Goal: Task Accomplishment & Management: Manage account settings

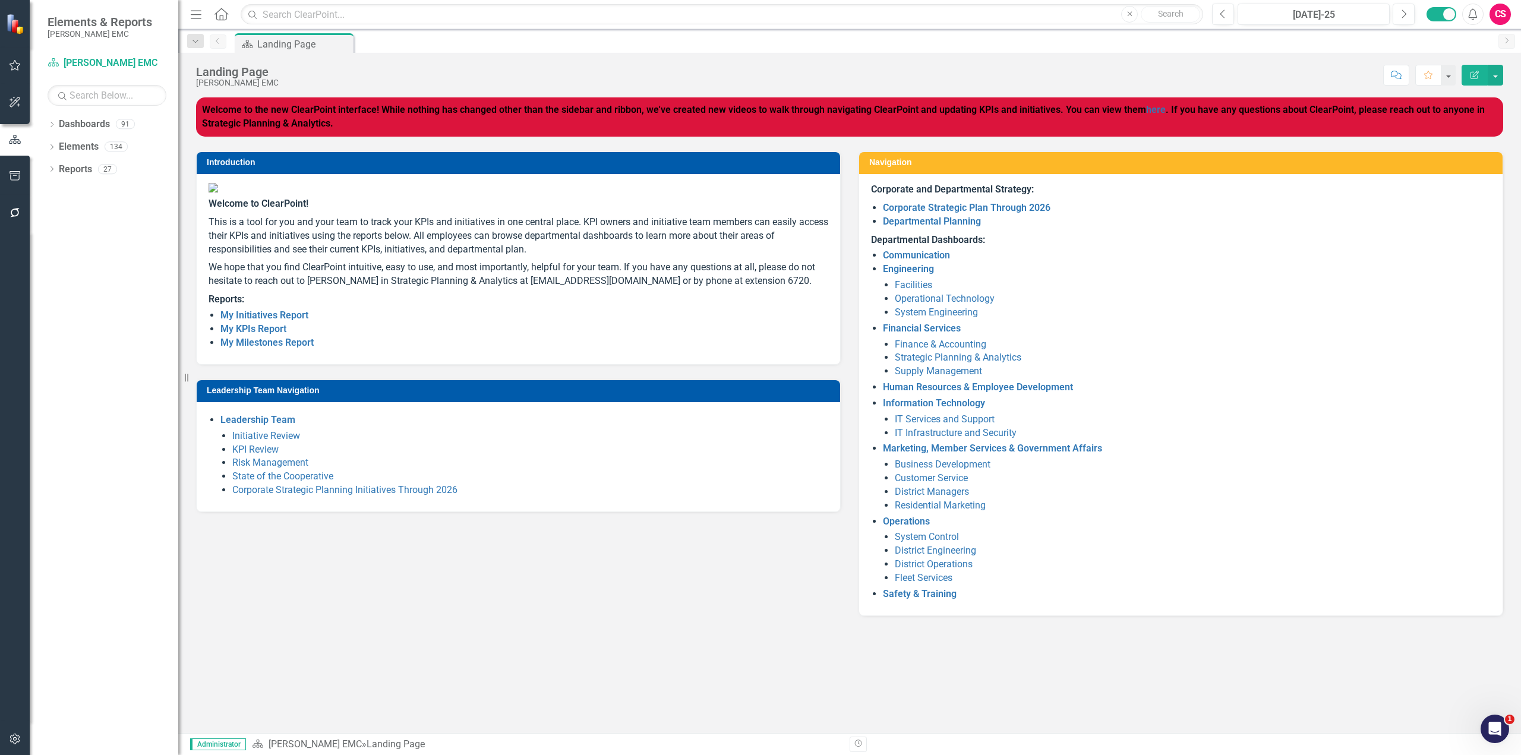
drag, startPoint x: 431, startPoint y: 174, endPoint x: 365, endPoint y: 276, distance: 122.2
click at [365, 276] on p "We hope that you find ClearPoint intuitive, easy to use, and most importantly, …" at bounding box center [519, 275] width 620 height 32
click at [13, 740] on icon "button" at bounding box center [15, 740] width 12 height 10
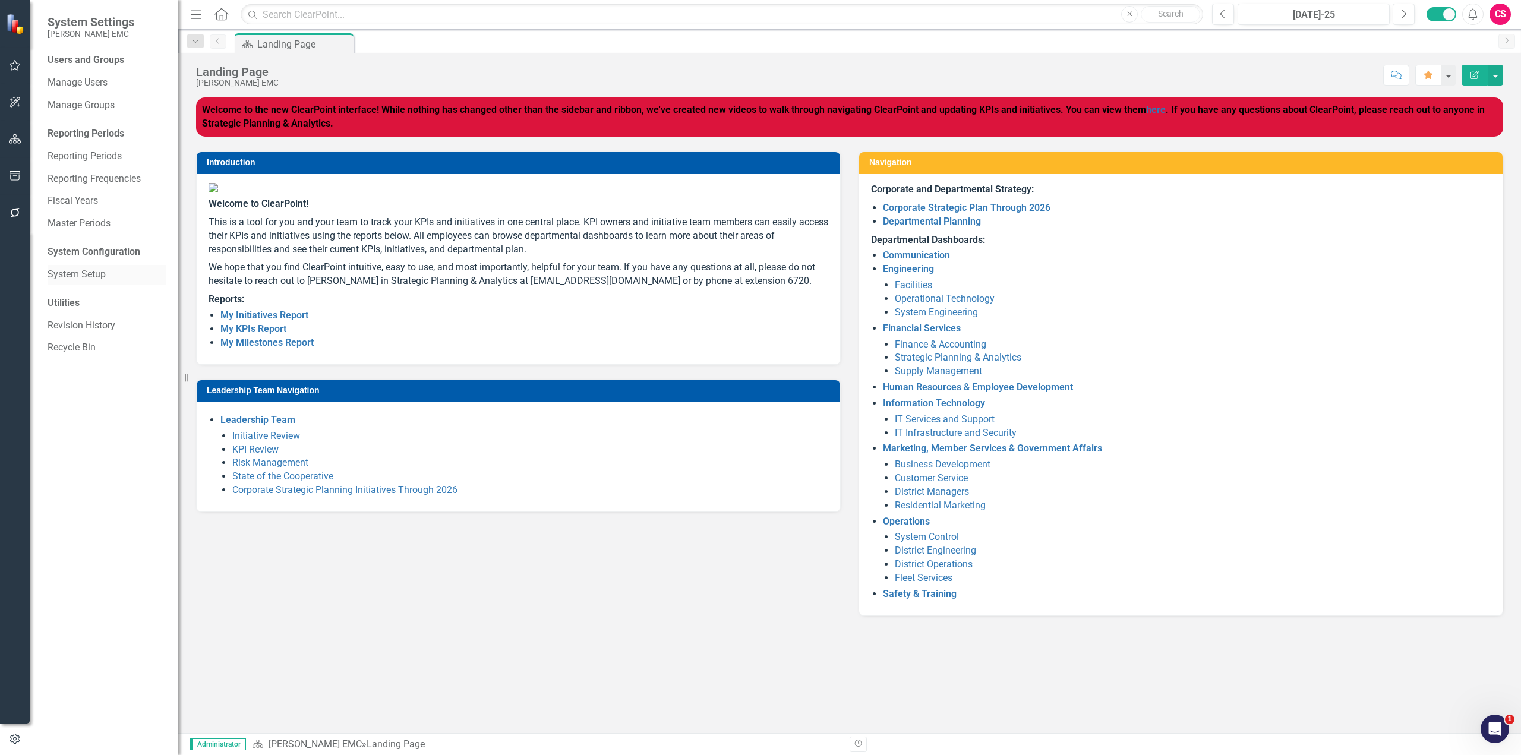
click at [89, 272] on link "System Setup" at bounding box center [107, 275] width 119 height 14
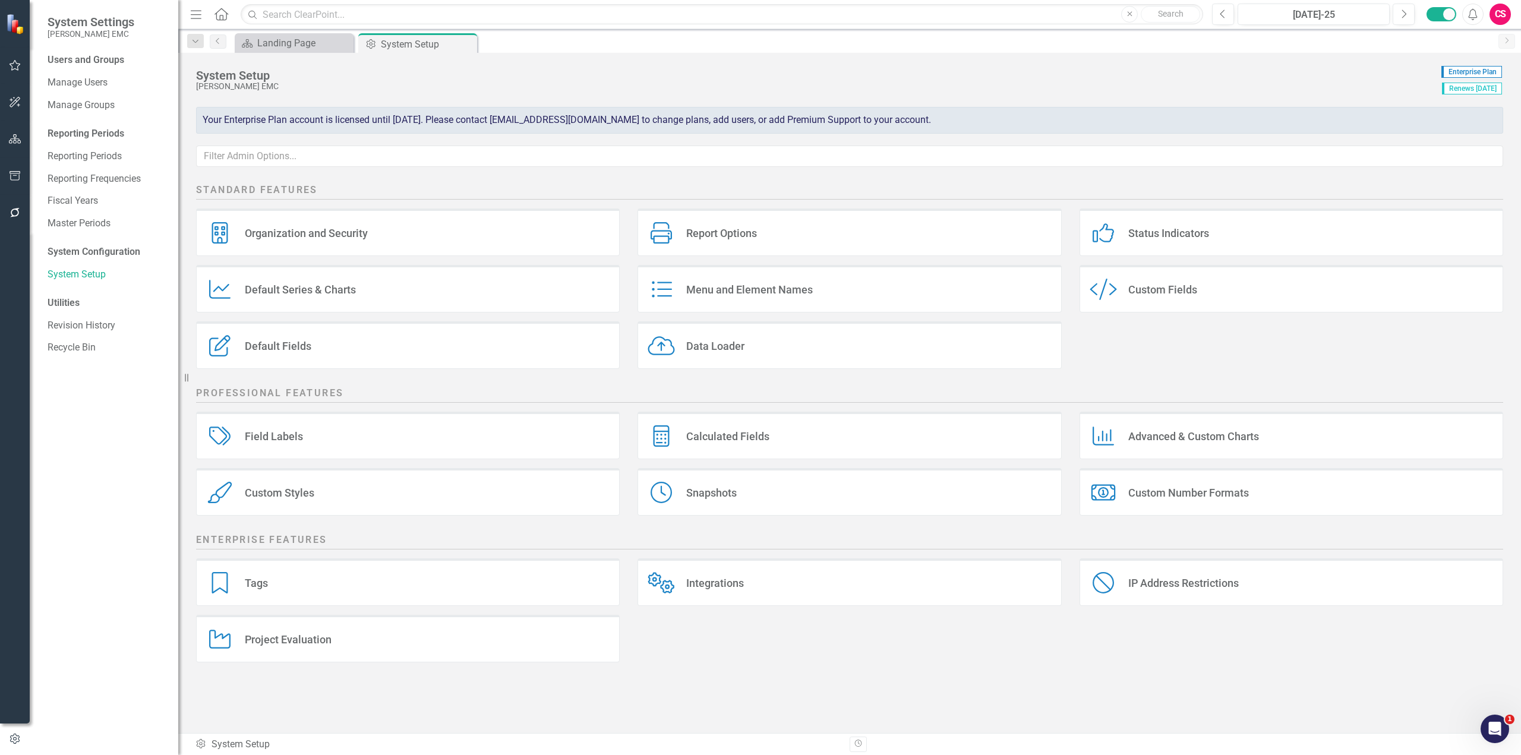
click at [387, 638] on div "Project Evaluation Project Evaluation" at bounding box center [408, 639] width 424 height 48
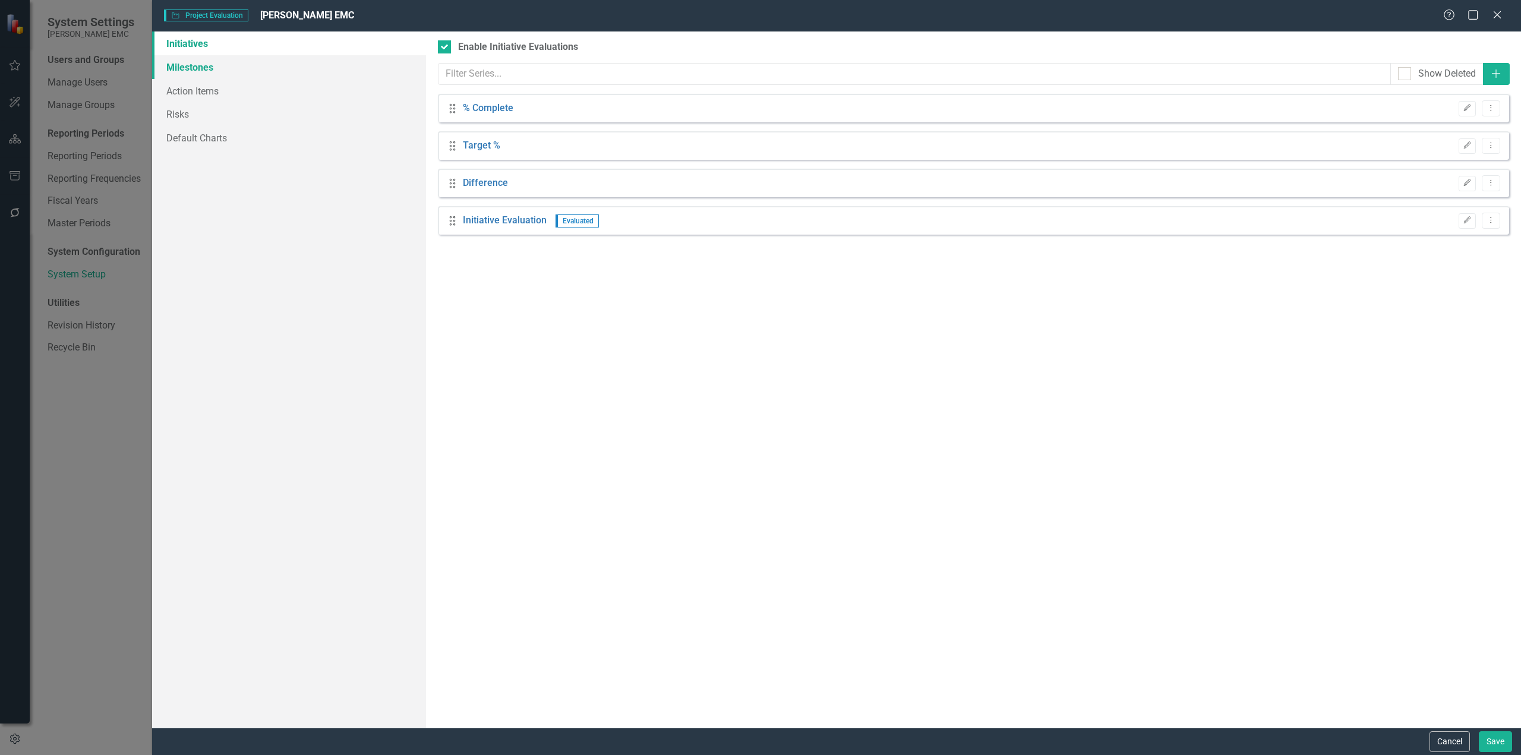
click at [204, 72] on link "Milestones" at bounding box center [289, 67] width 274 height 24
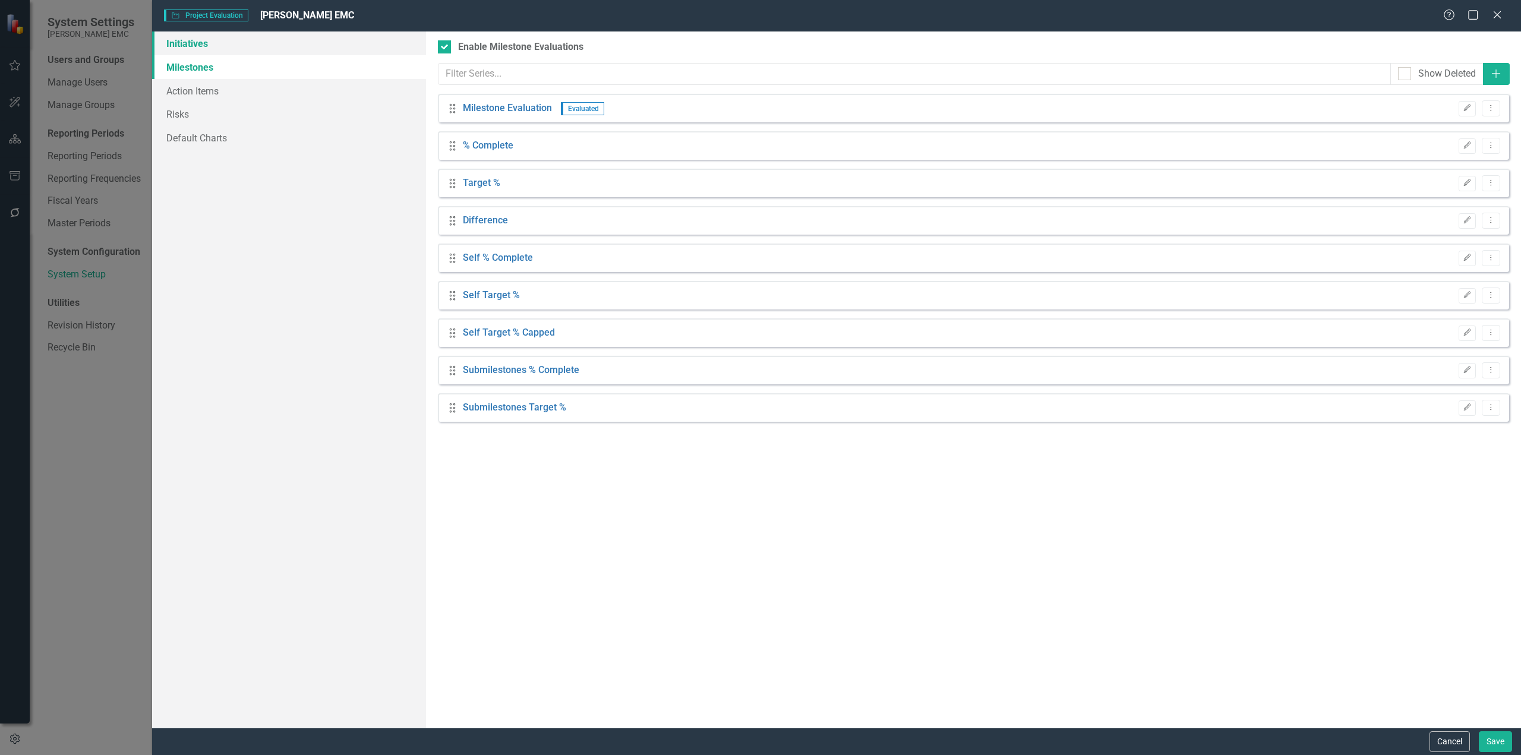
click at [219, 43] on link "Initiatives" at bounding box center [289, 43] width 274 height 24
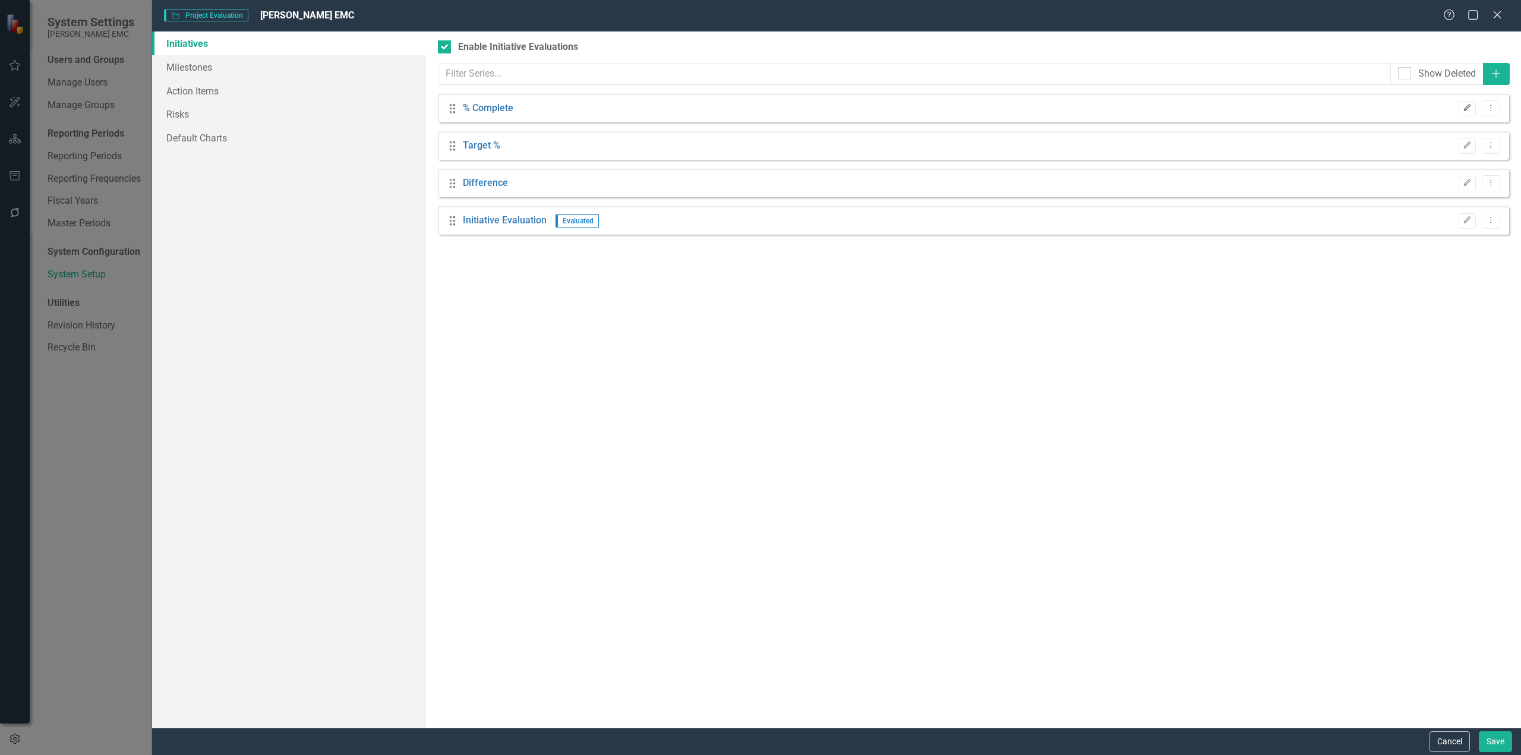
click at [1466, 109] on icon "Edit" at bounding box center [1467, 108] width 9 height 7
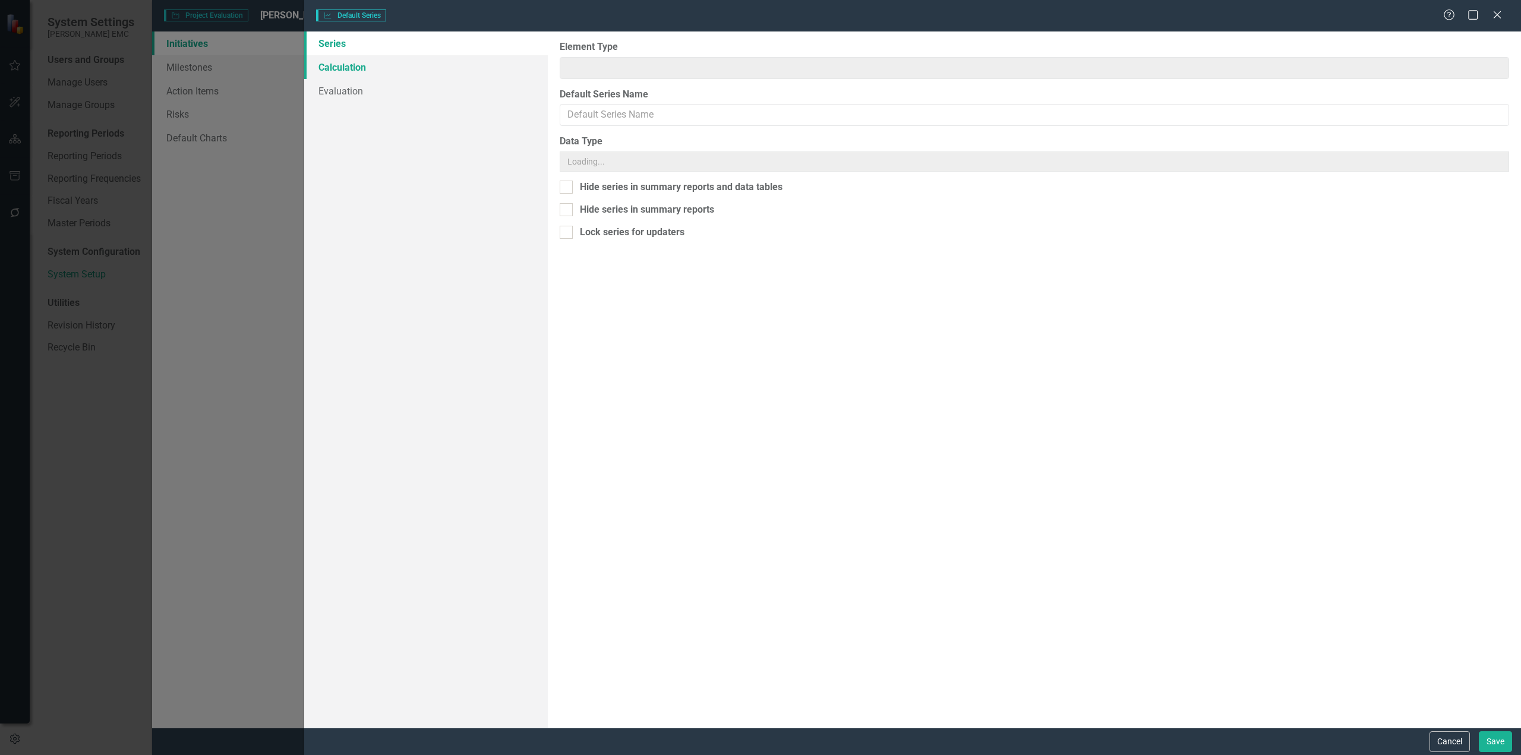
type input "% Complete"
type input "Initiative"
click at [359, 64] on link "Calculation" at bounding box center [426, 67] width 244 height 24
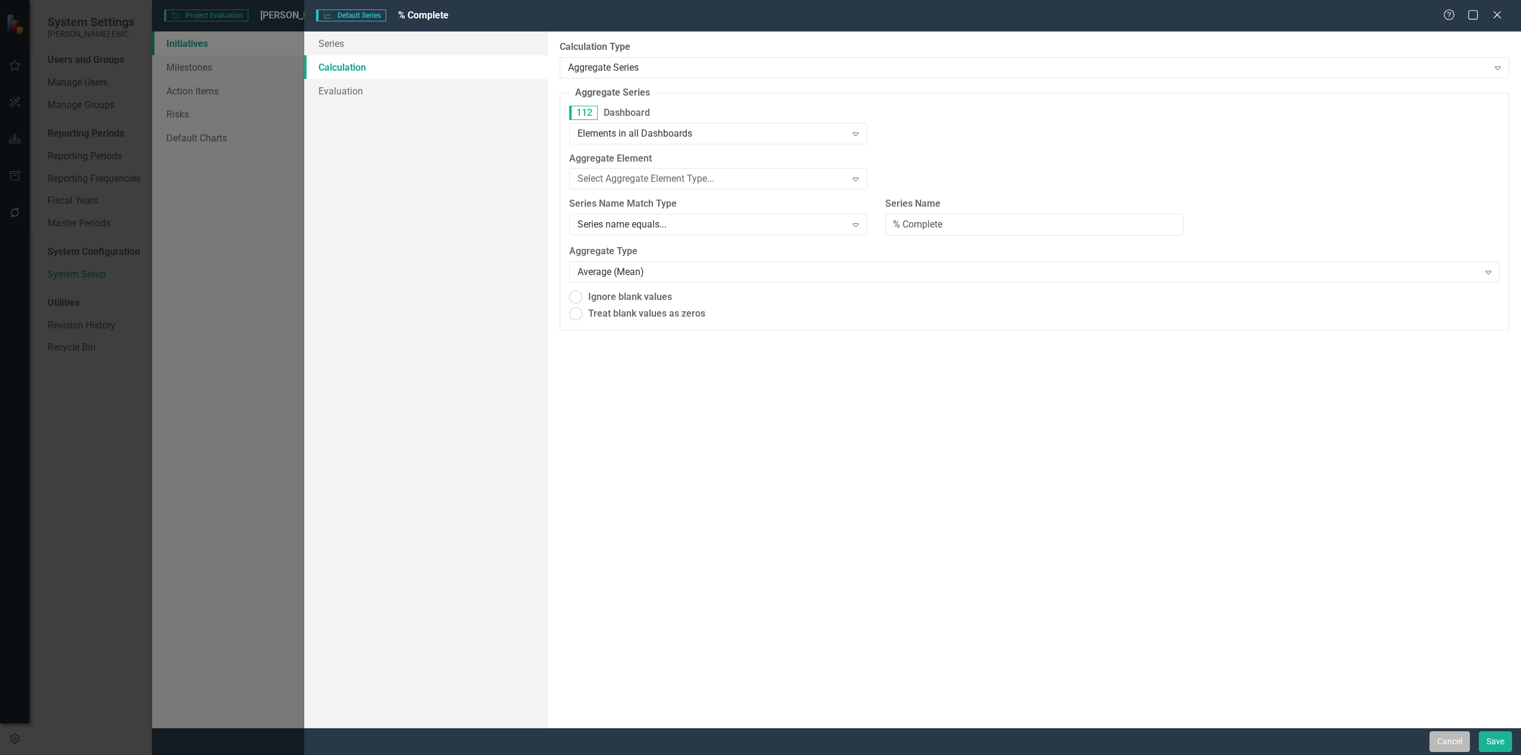
click at [1435, 744] on button "Cancel" at bounding box center [1450, 742] width 40 height 21
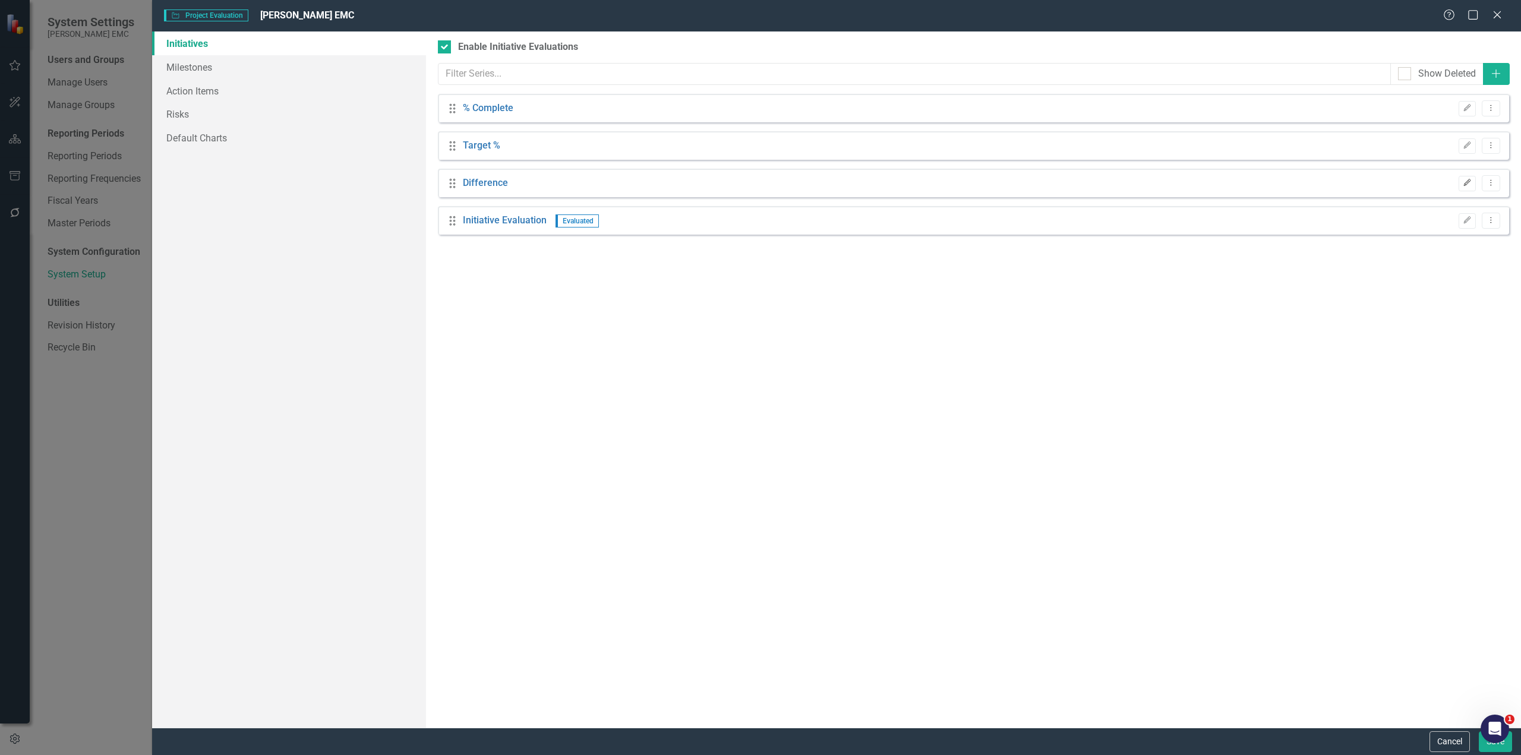
click at [1465, 182] on icon "Edit" at bounding box center [1467, 182] width 9 height 7
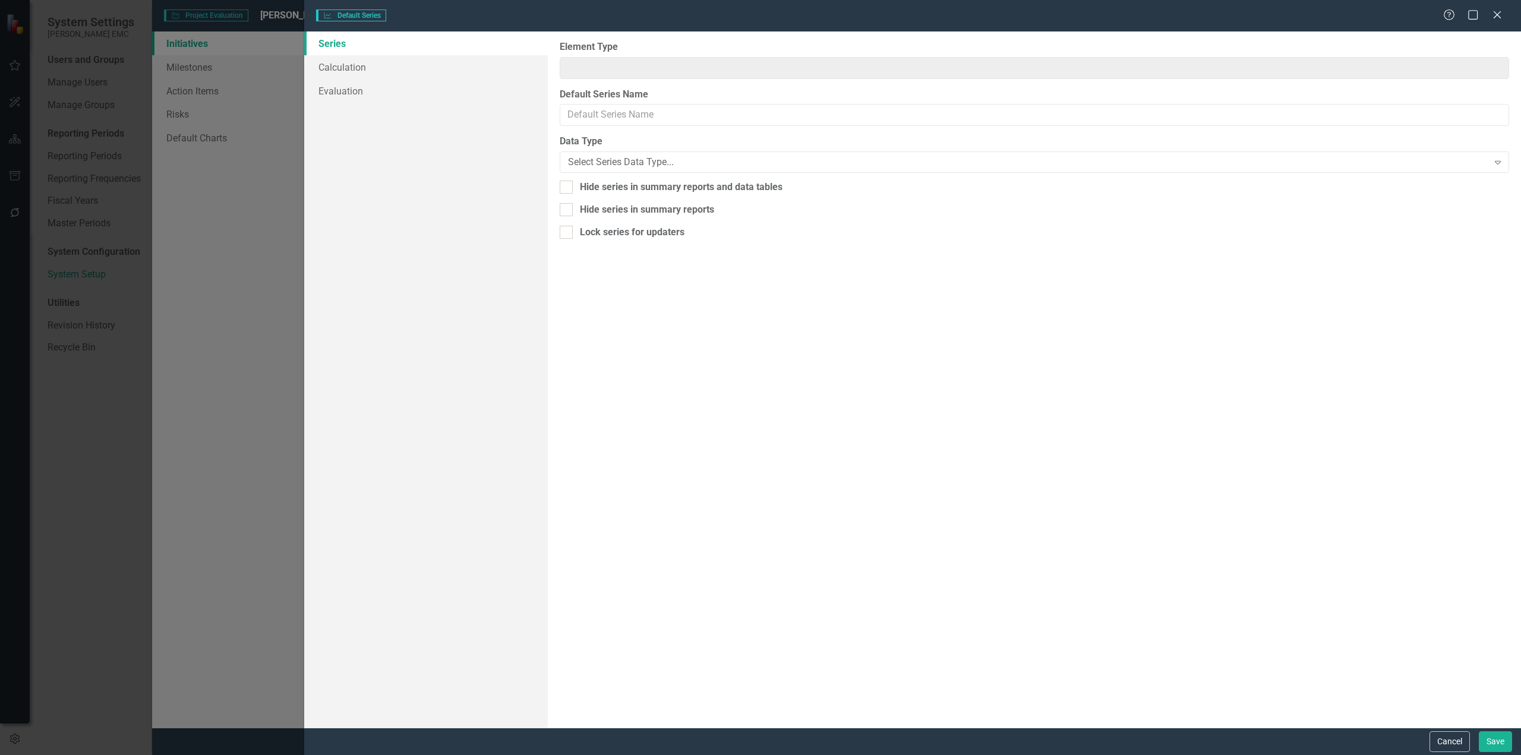
type input "Initiative"
type input "Difference"
checkbox input "true"
click at [375, 65] on link "Calculation" at bounding box center [426, 67] width 244 height 24
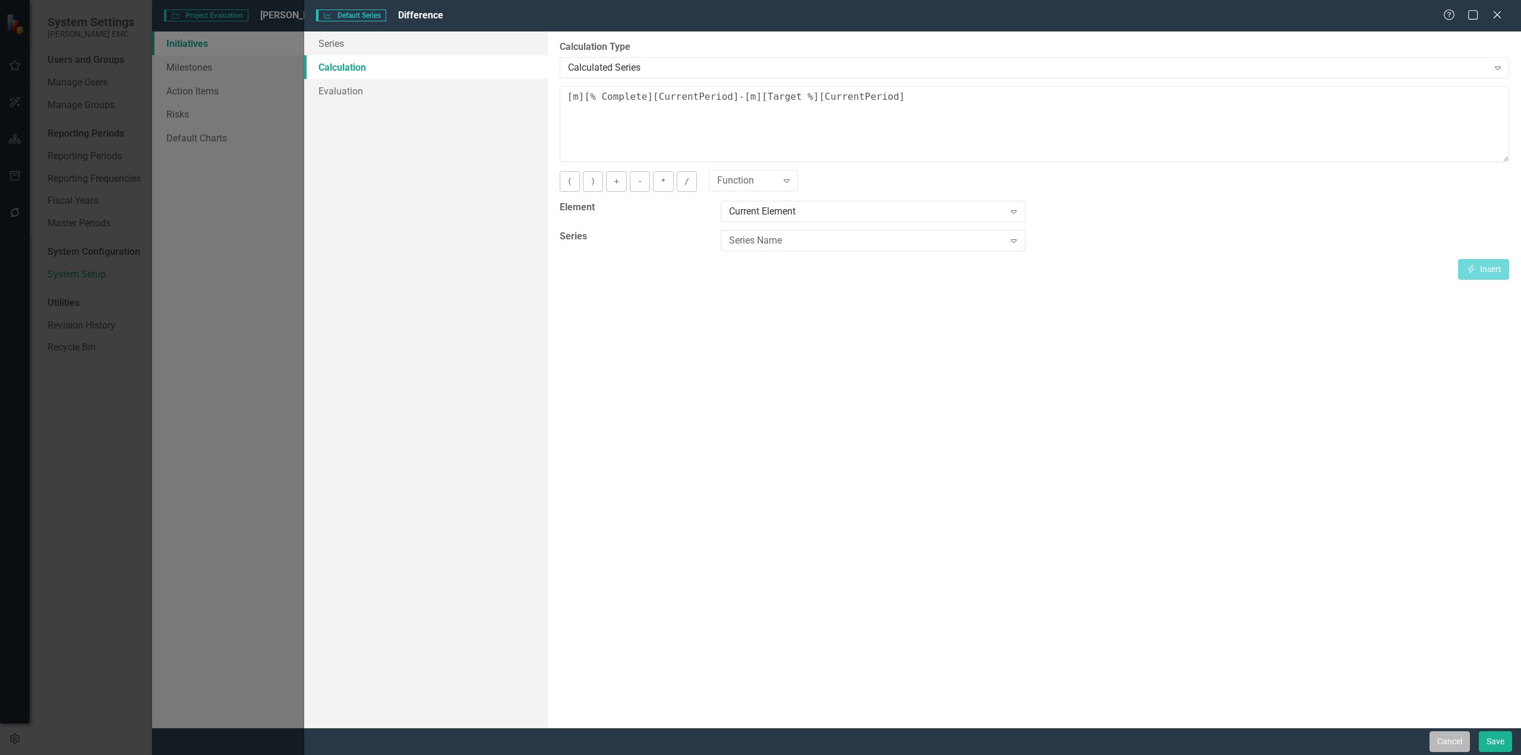
click at [1440, 743] on button "Cancel" at bounding box center [1450, 742] width 40 height 21
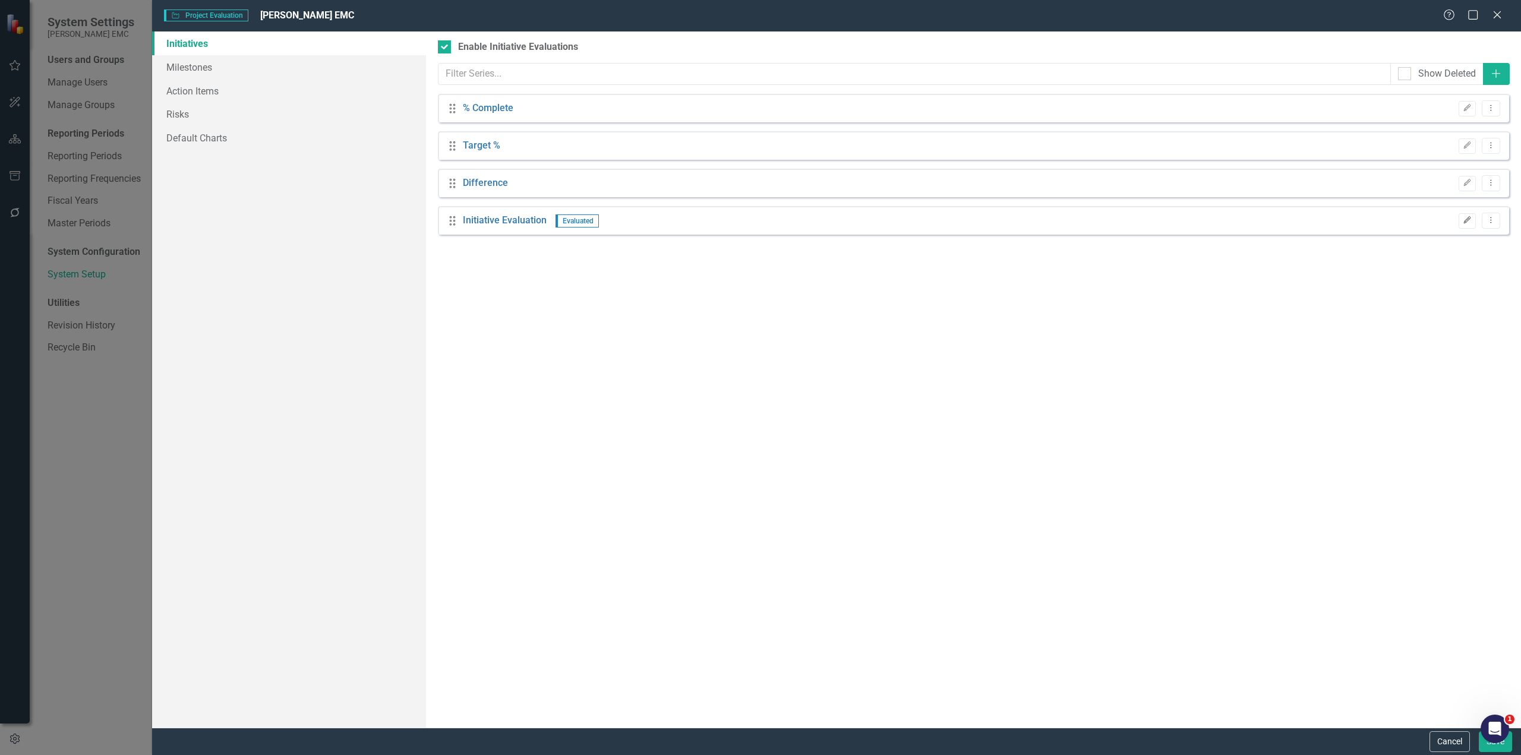
click at [1463, 220] on icon "Edit" at bounding box center [1467, 220] width 9 height 7
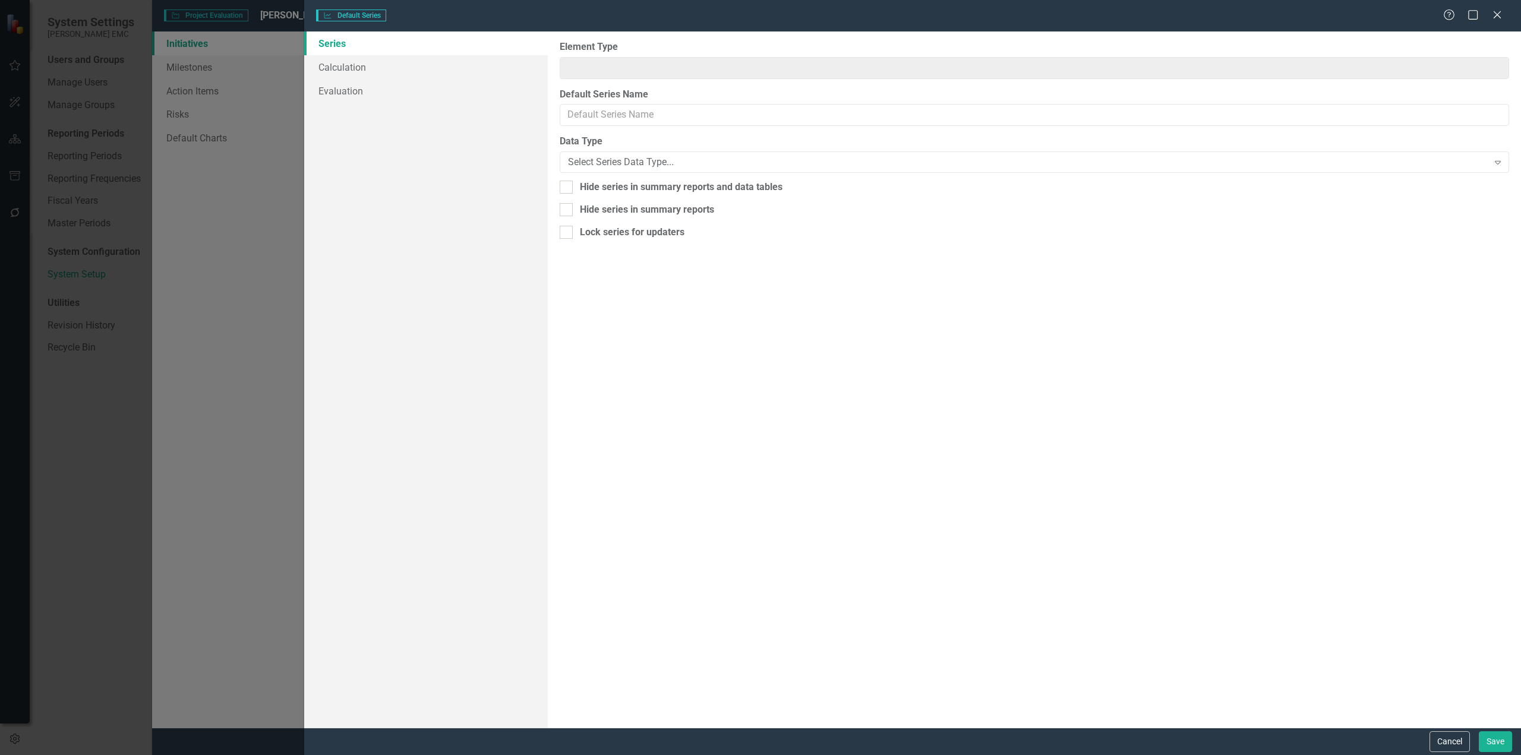
type input "Initiative"
type input "Initiative Evaluation"
checkbox input "true"
click at [349, 64] on link "Calculation" at bounding box center [426, 67] width 244 height 24
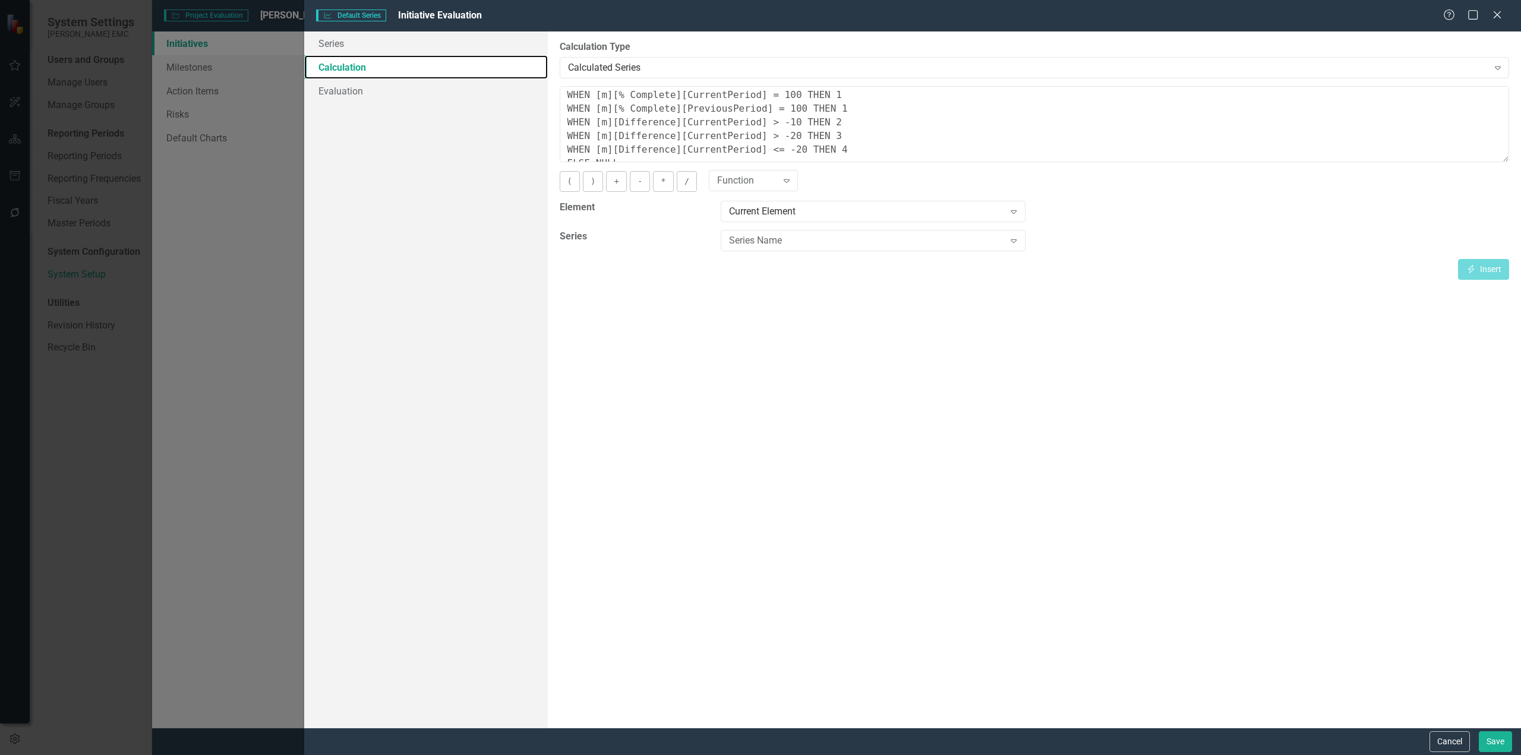
scroll to position [54, 0]
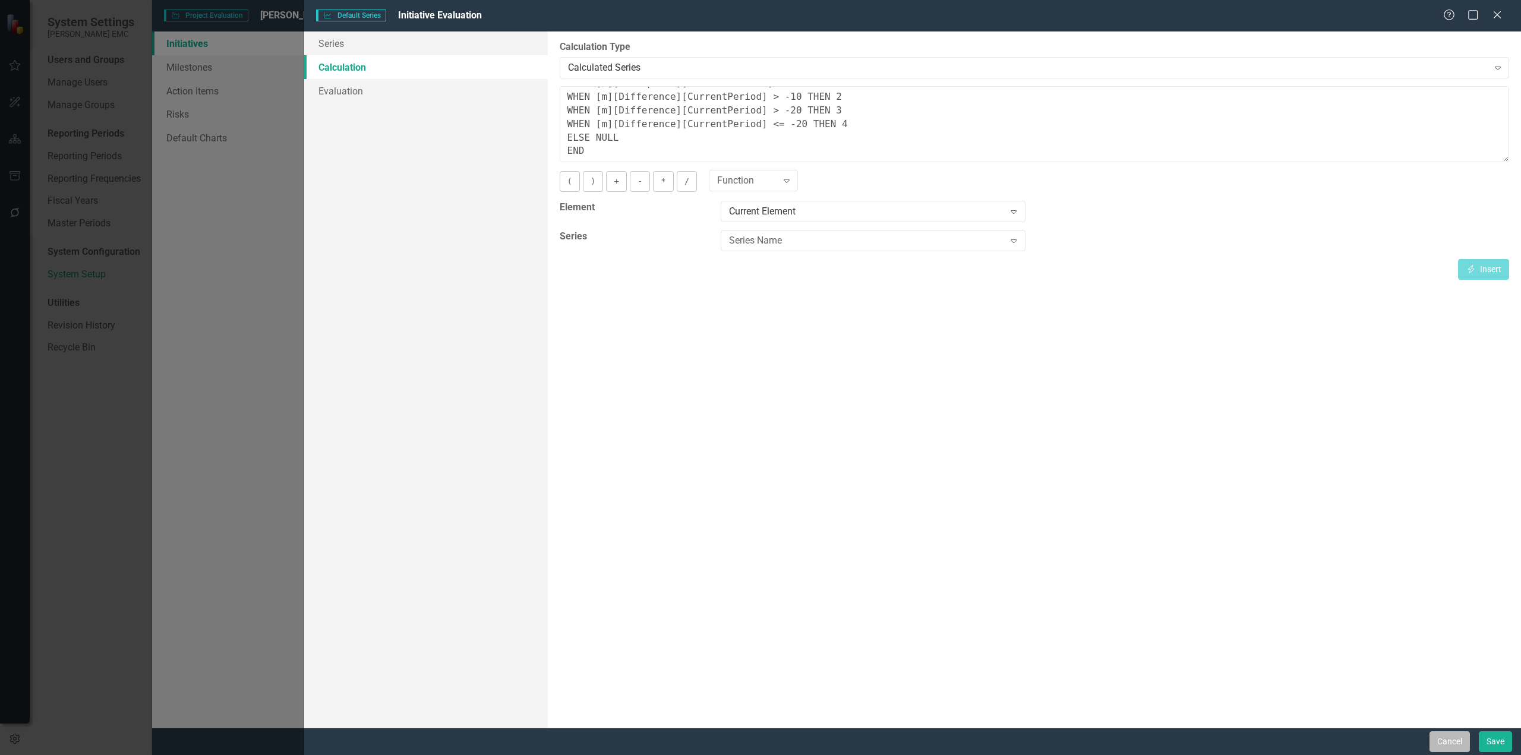
click at [1452, 744] on button "Cancel" at bounding box center [1450, 742] width 40 height 21
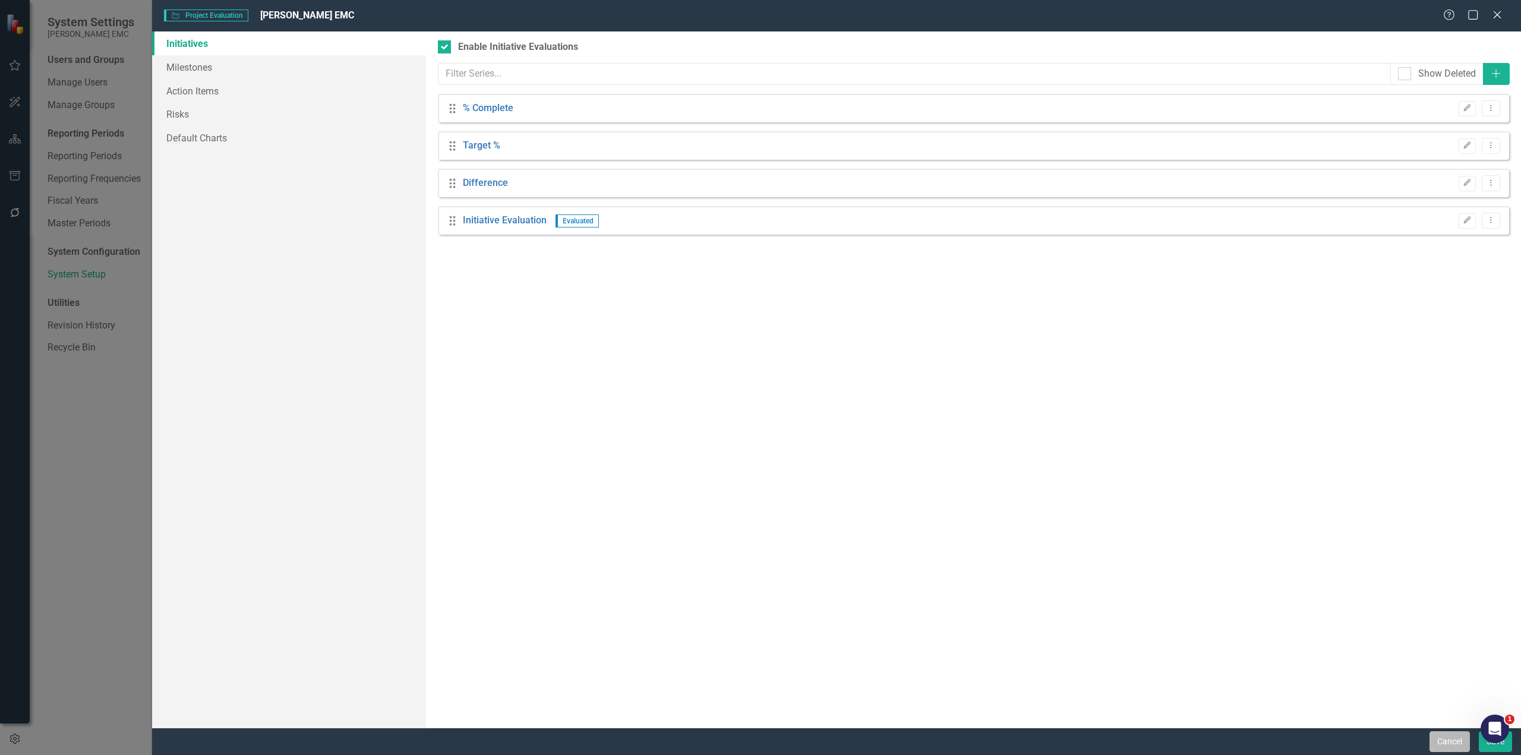
click at [1451, 746] on button "Cancel" at bounding box center [1450, 742] width 40 height 21
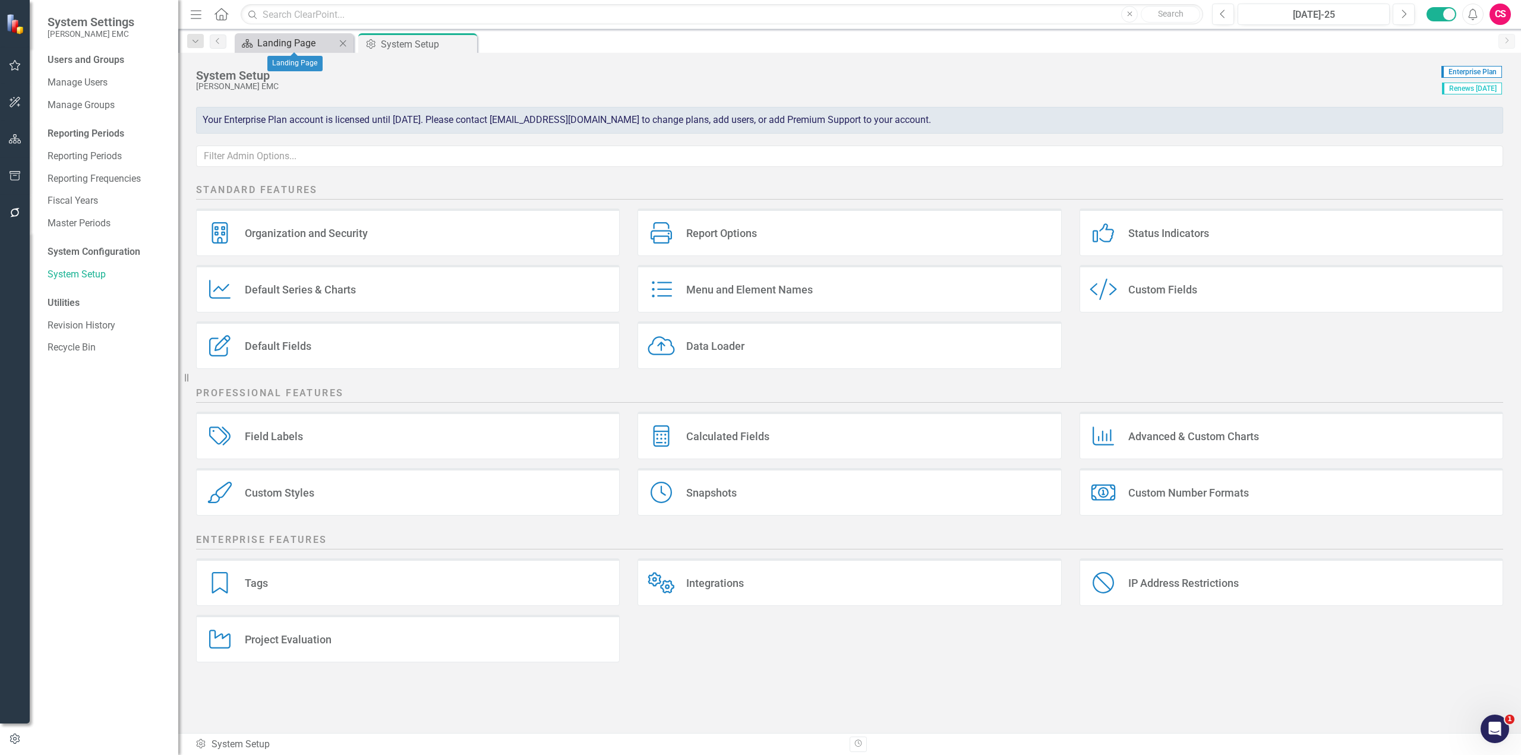
click at [297, 40] on div "Landing Page" at bounding box center [296, 43] width 78 height 15
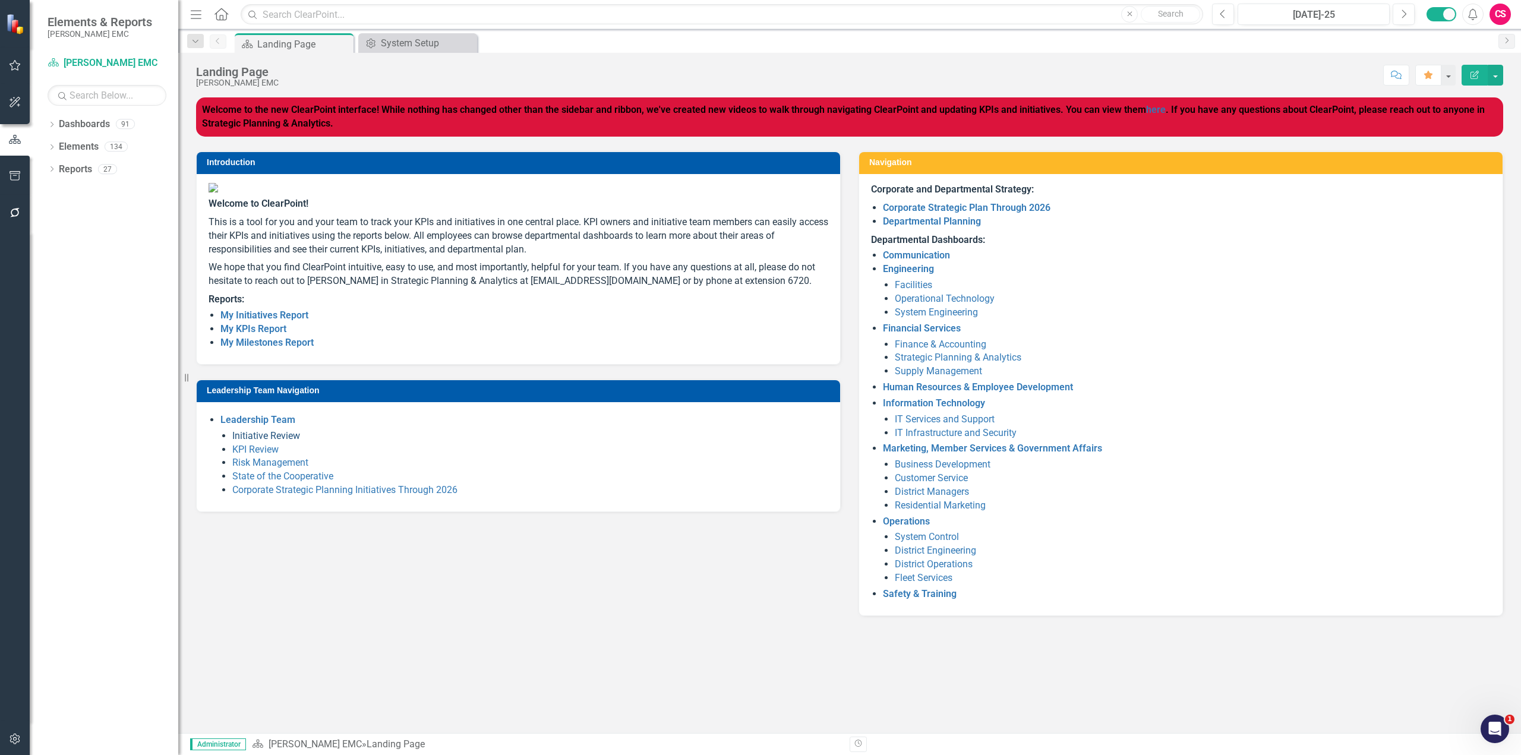
click at [264, 442] on link "Initiative Review" at bounding box center [266, 435] width 68 height 11
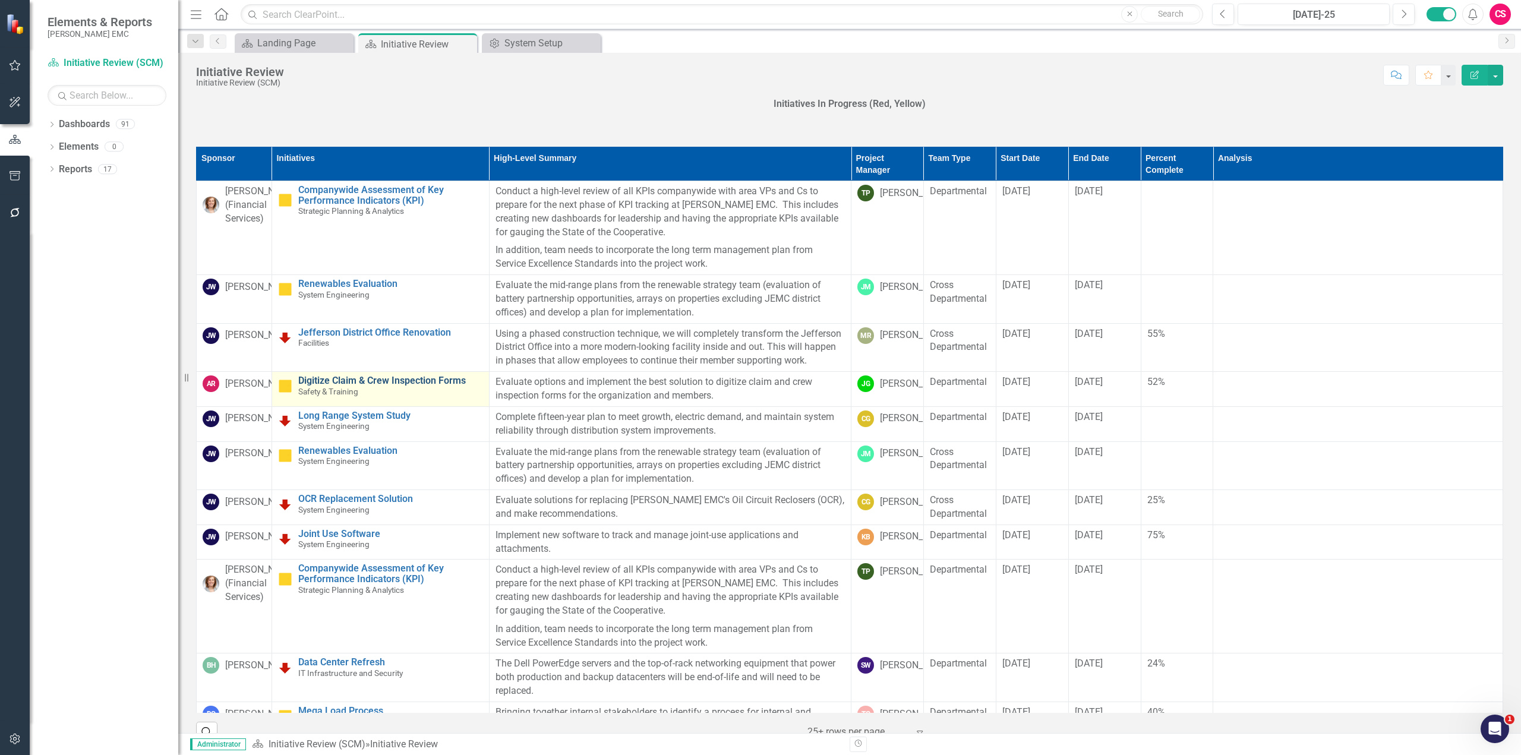
click at [341, 386] on link "Digitize Claim & Crew Inspection Forms" at bounding box center [390, 381] width 185 height 11
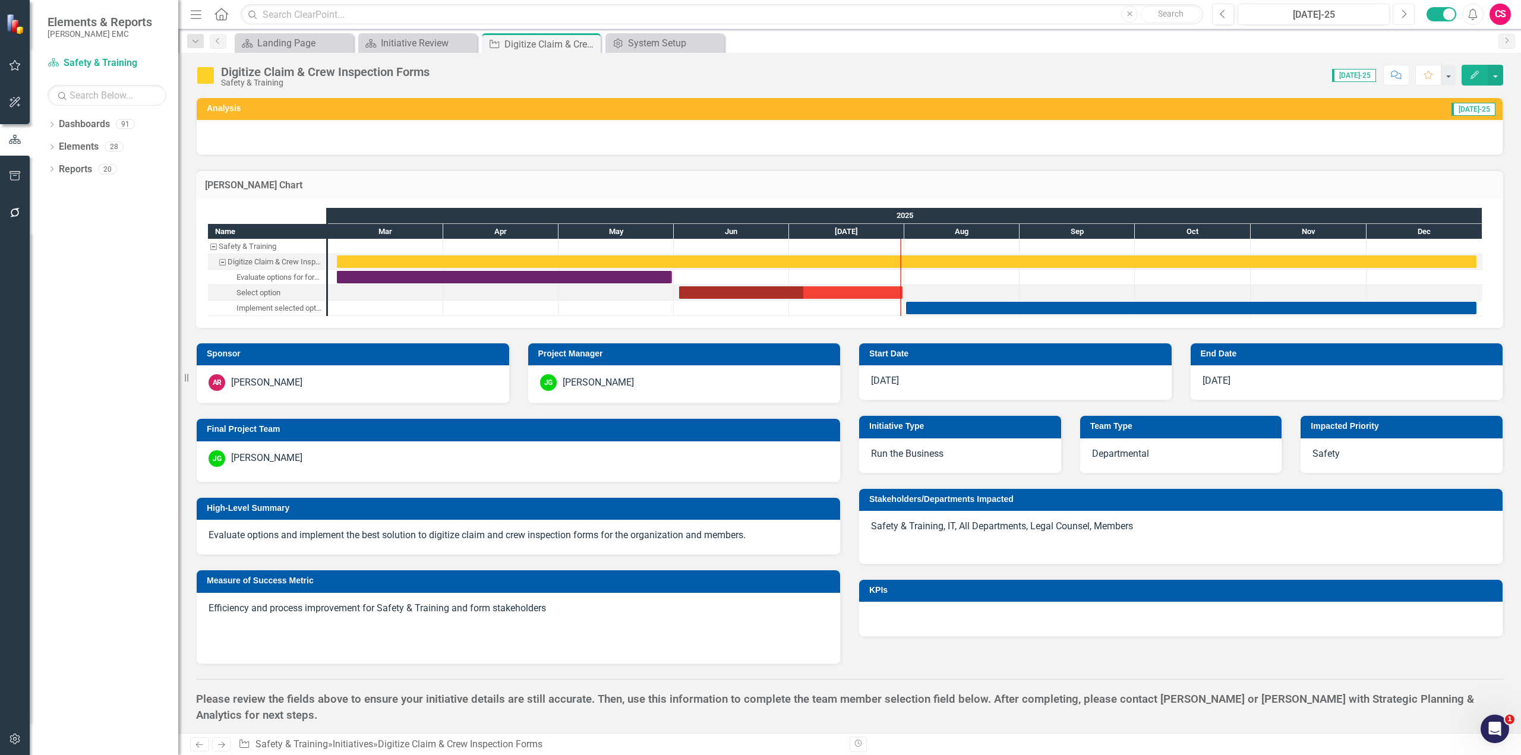
click at [1407, 20] on button "Next" at bounding box center [1404, 14] width 22 height 21
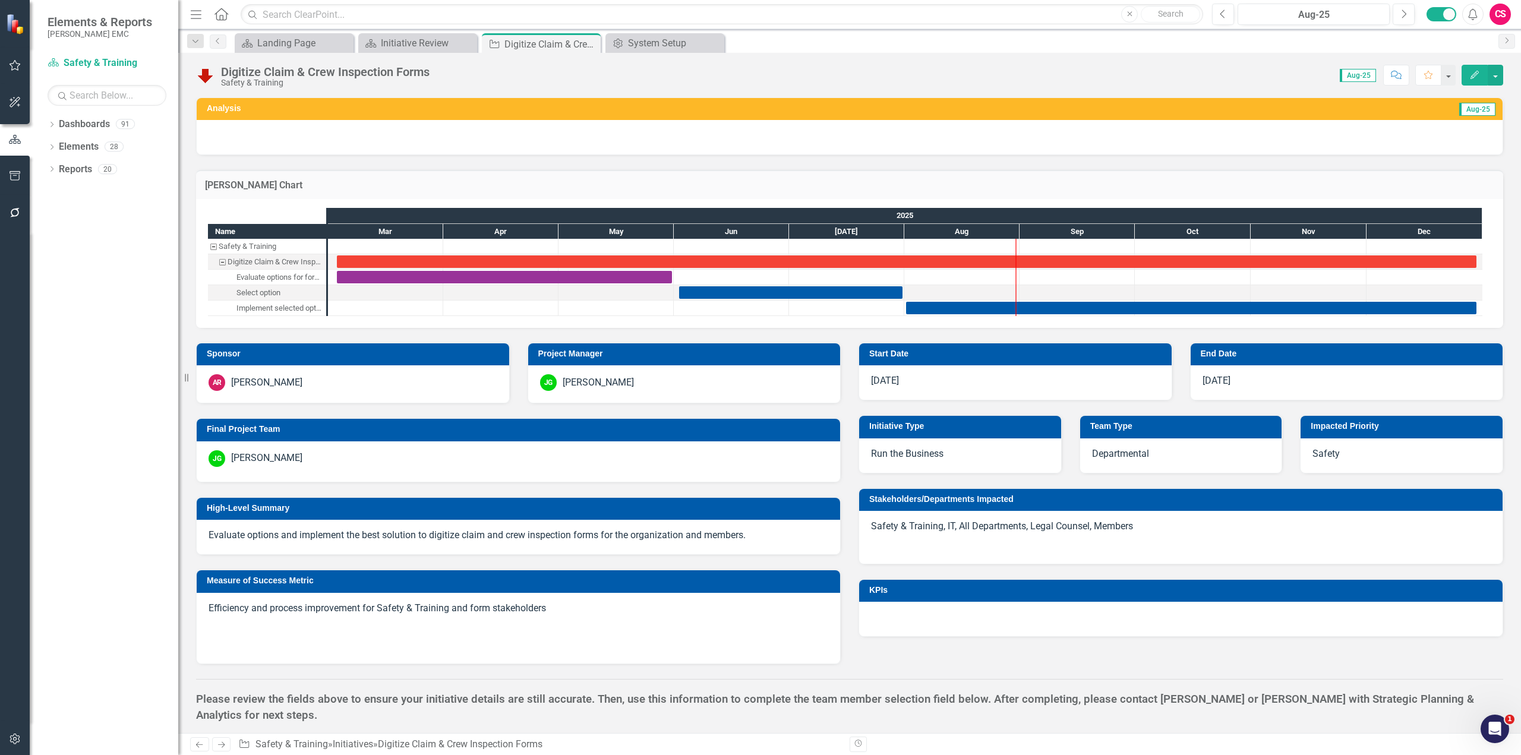
click at [1140, 185] on h3 "[PERSON_NAME] Chart" at bounding box center [850, 185] width 1290 height 11
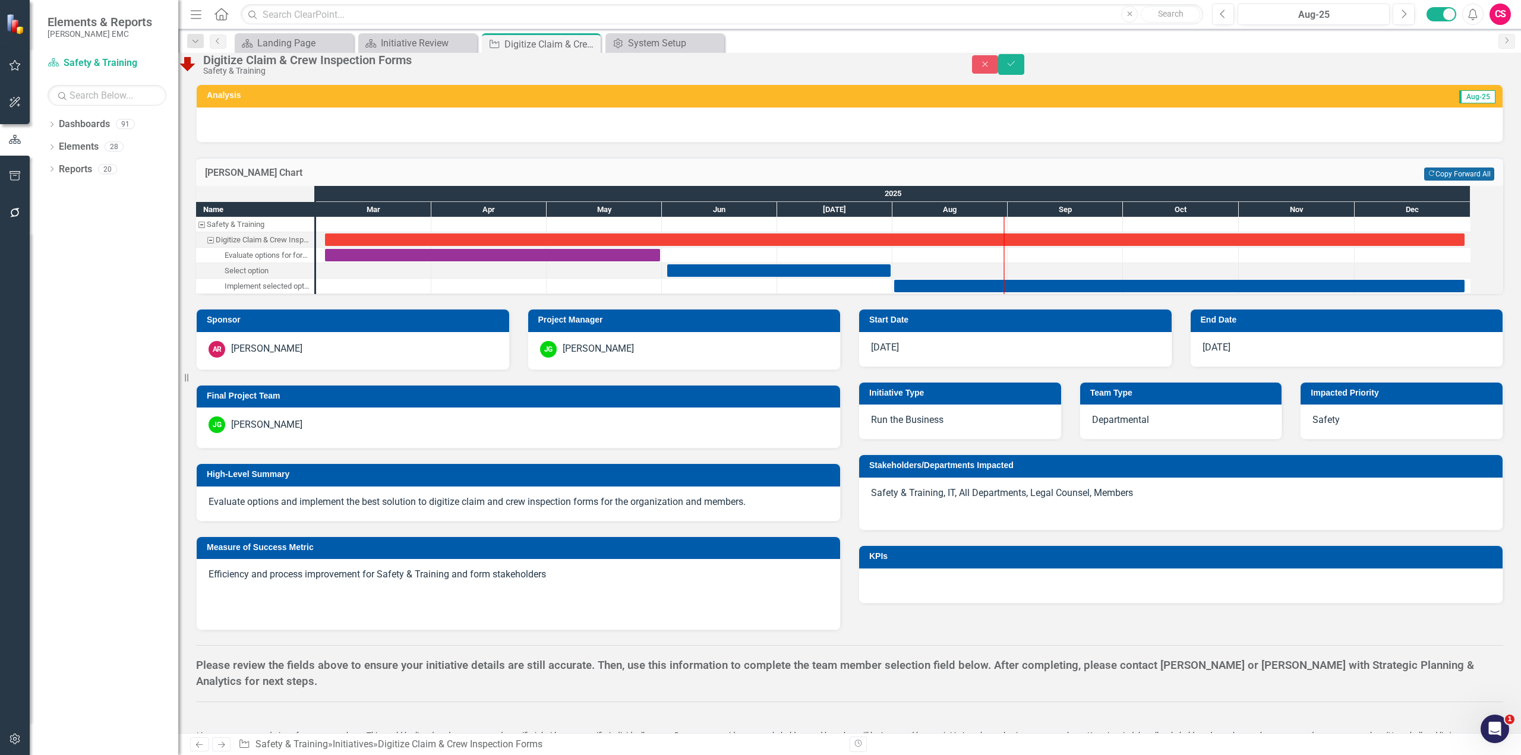
click at [1442, 181] on button "Copy Forward Copy Forward All" at bounding box center [1459, 174] width 70 height 13
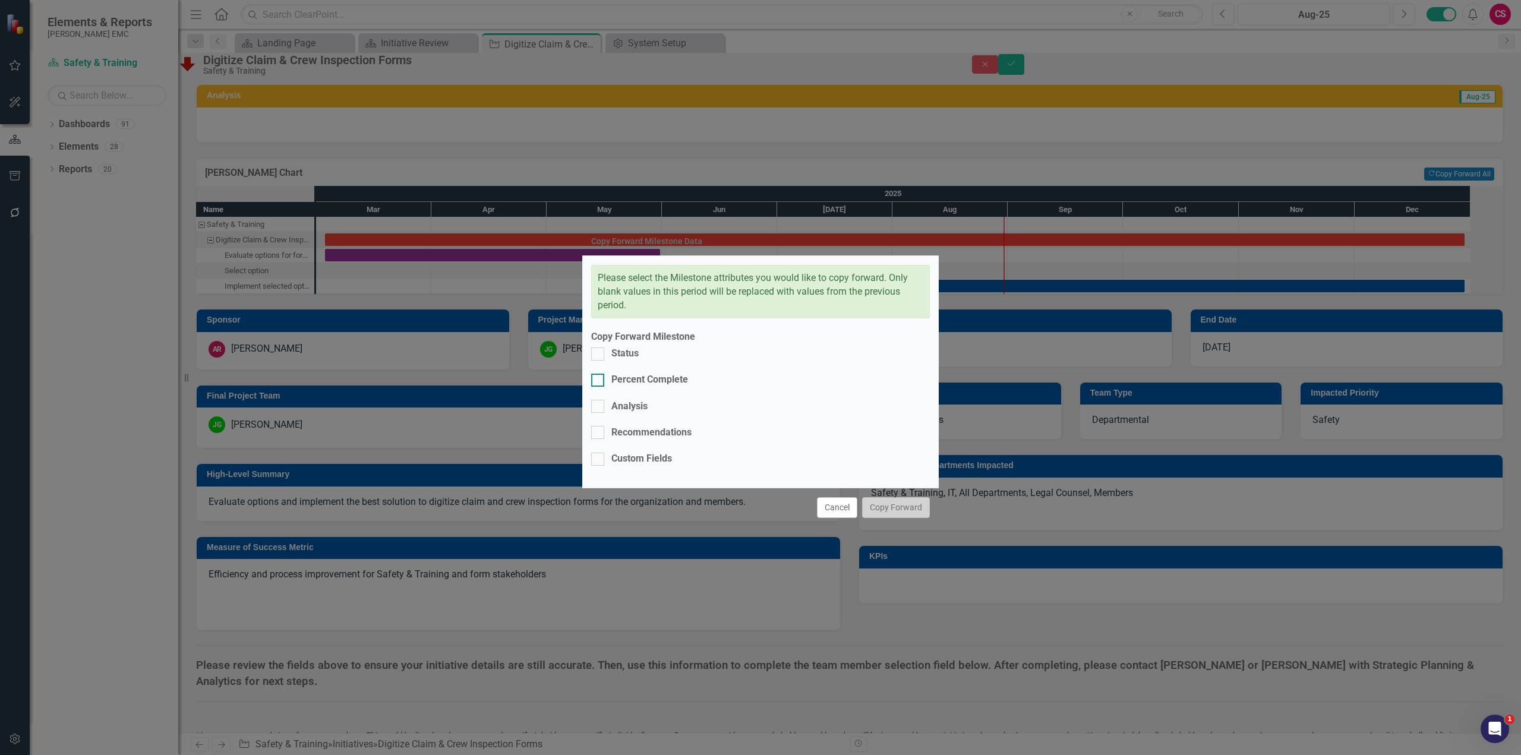
click at [629, 387] on div "Percent Complete" at bounding box center [650, 380] width 77 height 14
click at [599, 382] on input "Percent Complete" at bounding box center [595, 378] width 8 height 8
checkbox input "true"
click at [900, 497] on button "Copy Forward" at bounding box center [896, 507] width 68 height 21
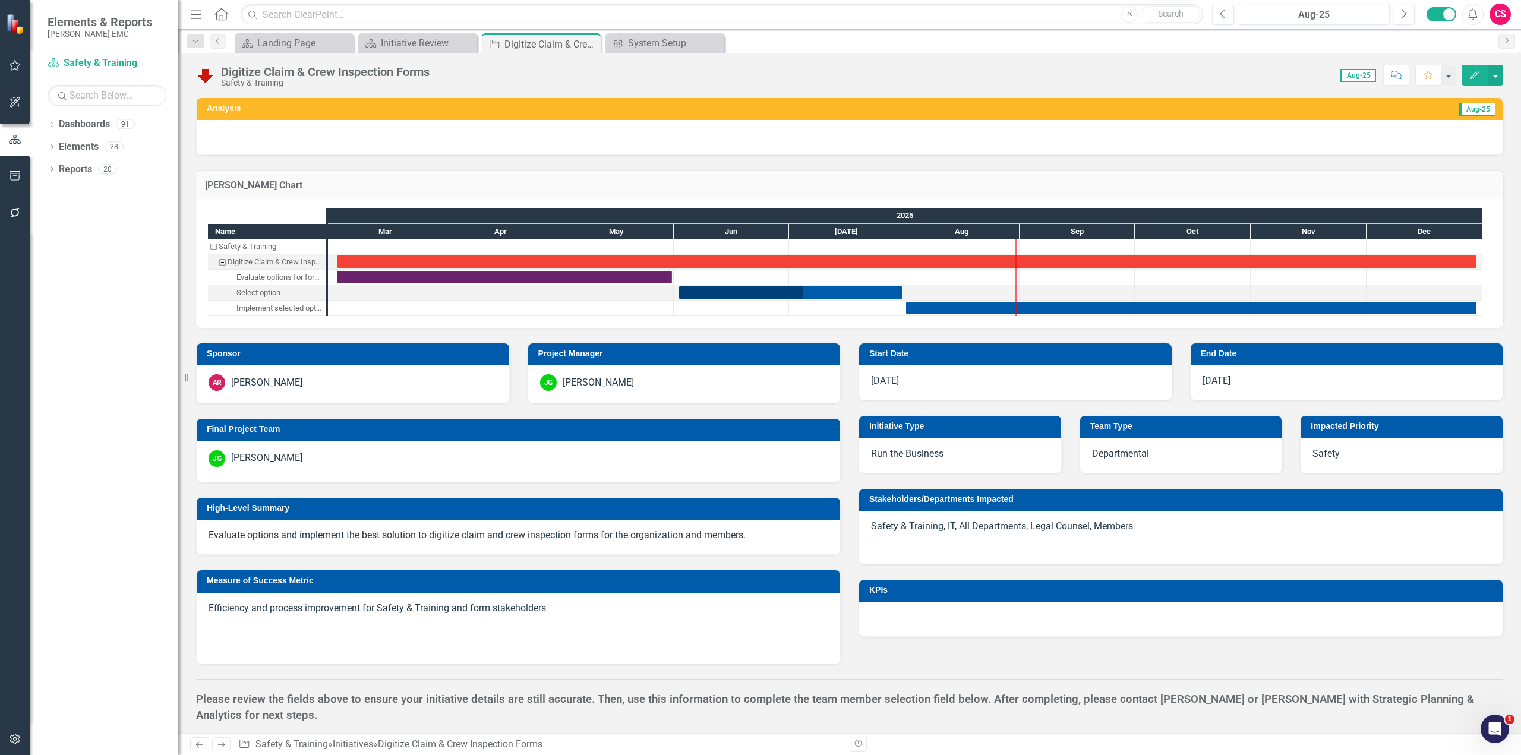
click at [875, 77] on div "Score: N/A Aug-25 Completed Comment Favorite Edit" at bounding box center [970, 75] width 1068 height 20
click at [843, 293] on div "Task: Start date: 2025-06-02 End date: 2025-07-31" at bounding box center [790, 292] width 223 height 12
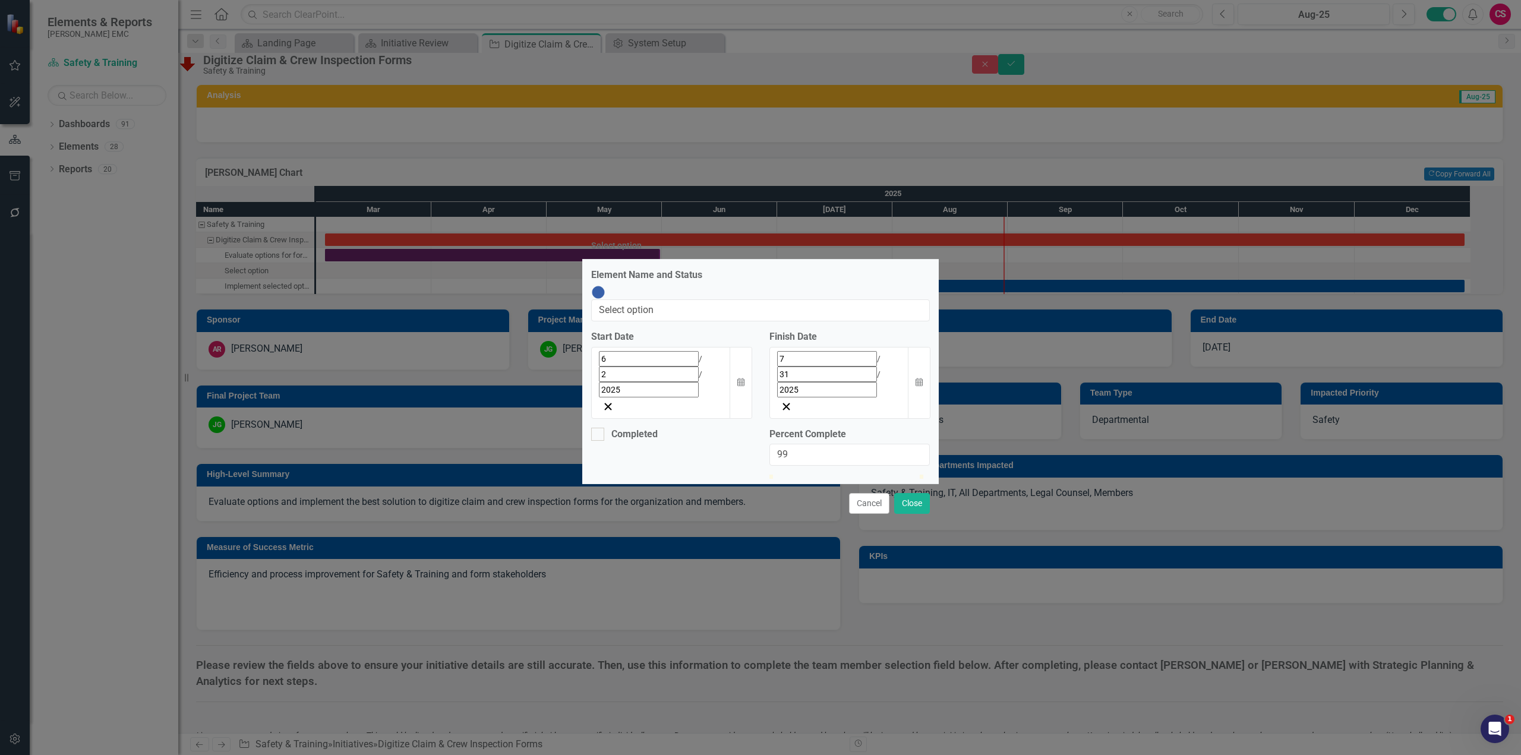
type input "100"
drag, startPoint x: 859, startPoint y: 439, endPoint x: 953, endPoint y: 435, distance: 94.0
click at [953, 435] on div "Select option Element Name and Status Digitize Claim & Crew Inspection Forms Se…" at bounding box center [760, 377] width 1521 height 755
click at [598, 428] on div at bounding box center [597, 434] width 13 height 13
click at [598, 428] on input "Completed" at bounding box center [595, 432] width 8 height 8
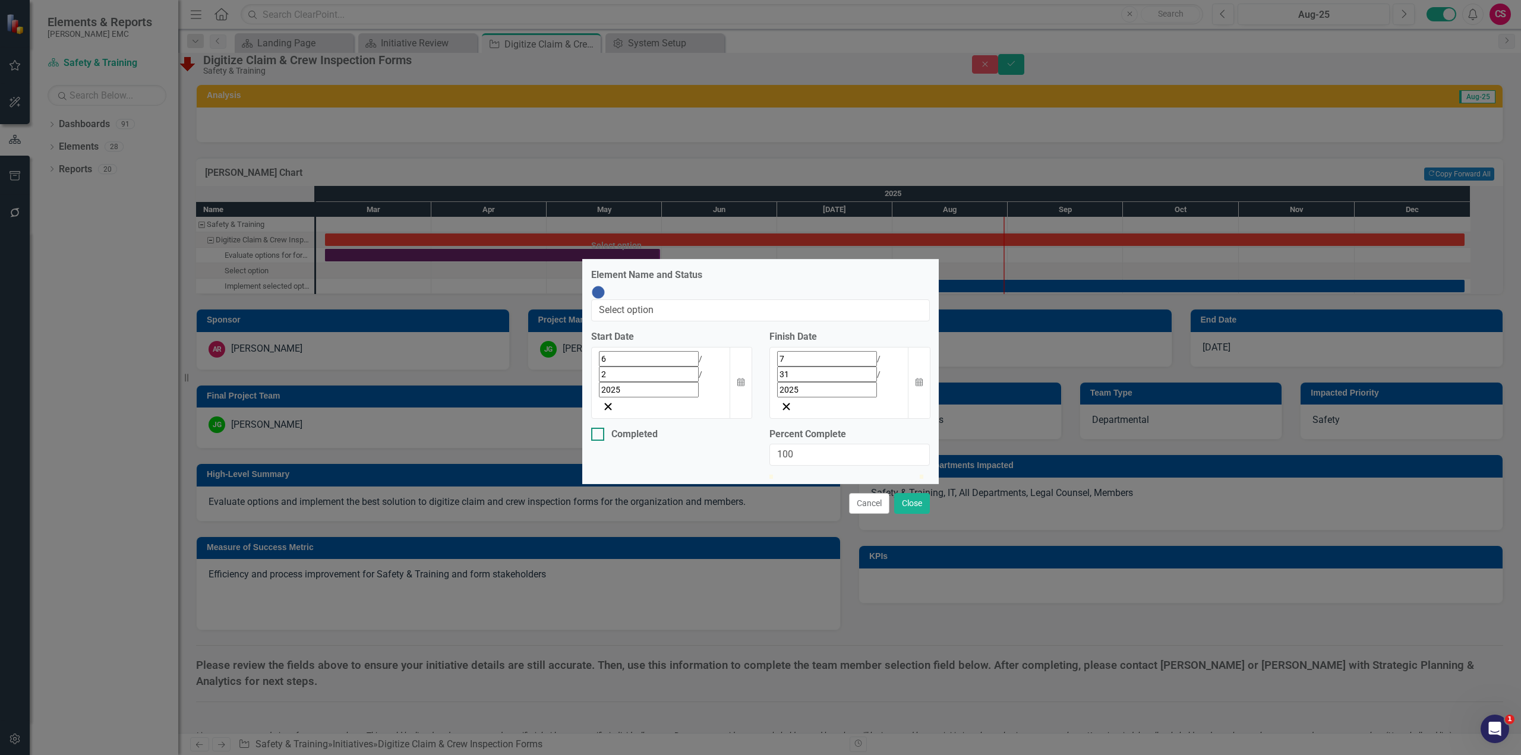
checkbox input "true"
checkbox input "false"
click at [598, 428] on div at bounding box center [597, 434] width 13 height 13
click at [598, 428] on input "Completed" at bounding box center [595, 432] width 8 height 8
click at [598, 428] on div at bounding box center [597, 434] width 13 height 13
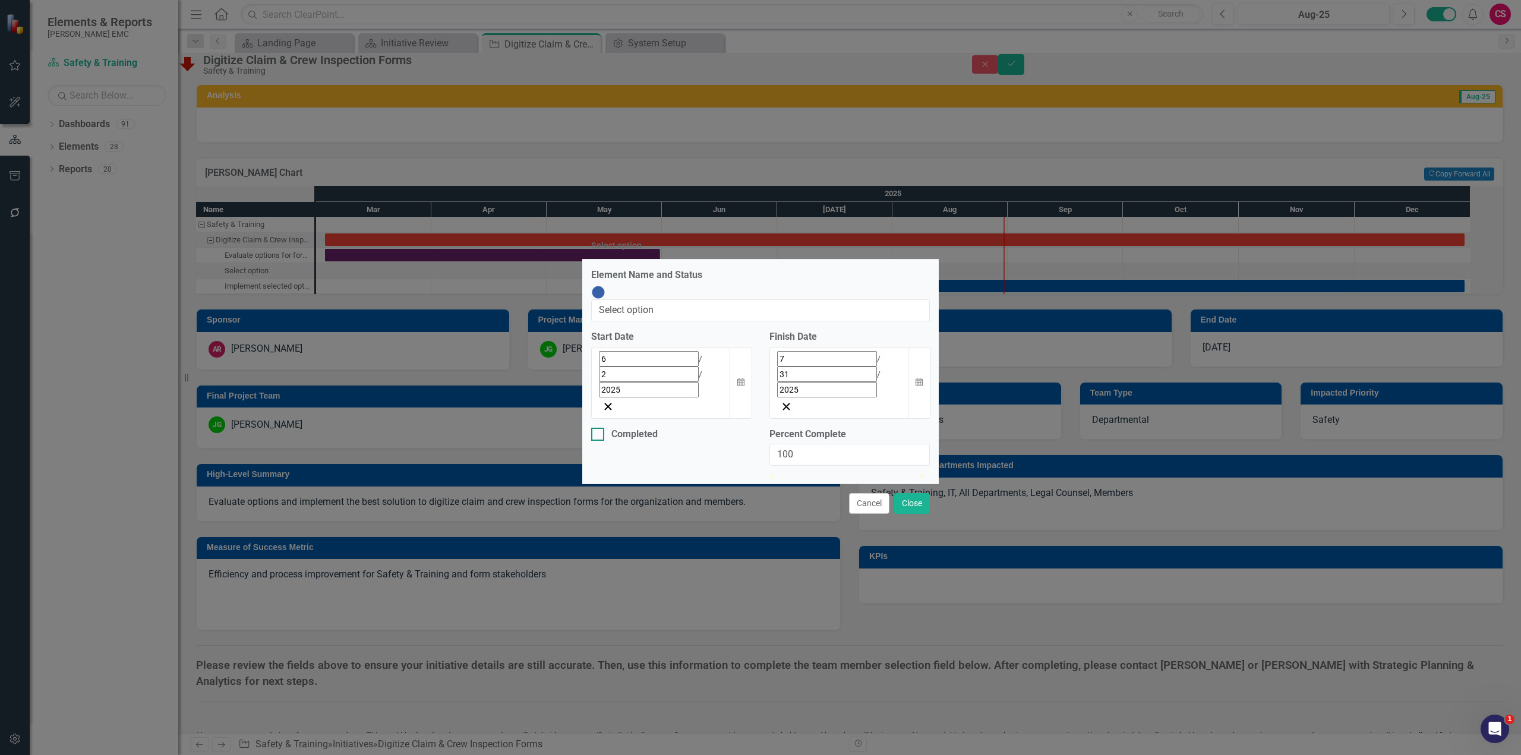
click at [598, 428] on input "Completed" at bounding box center [595, 432] width 8 height 8
checkbox input "true"
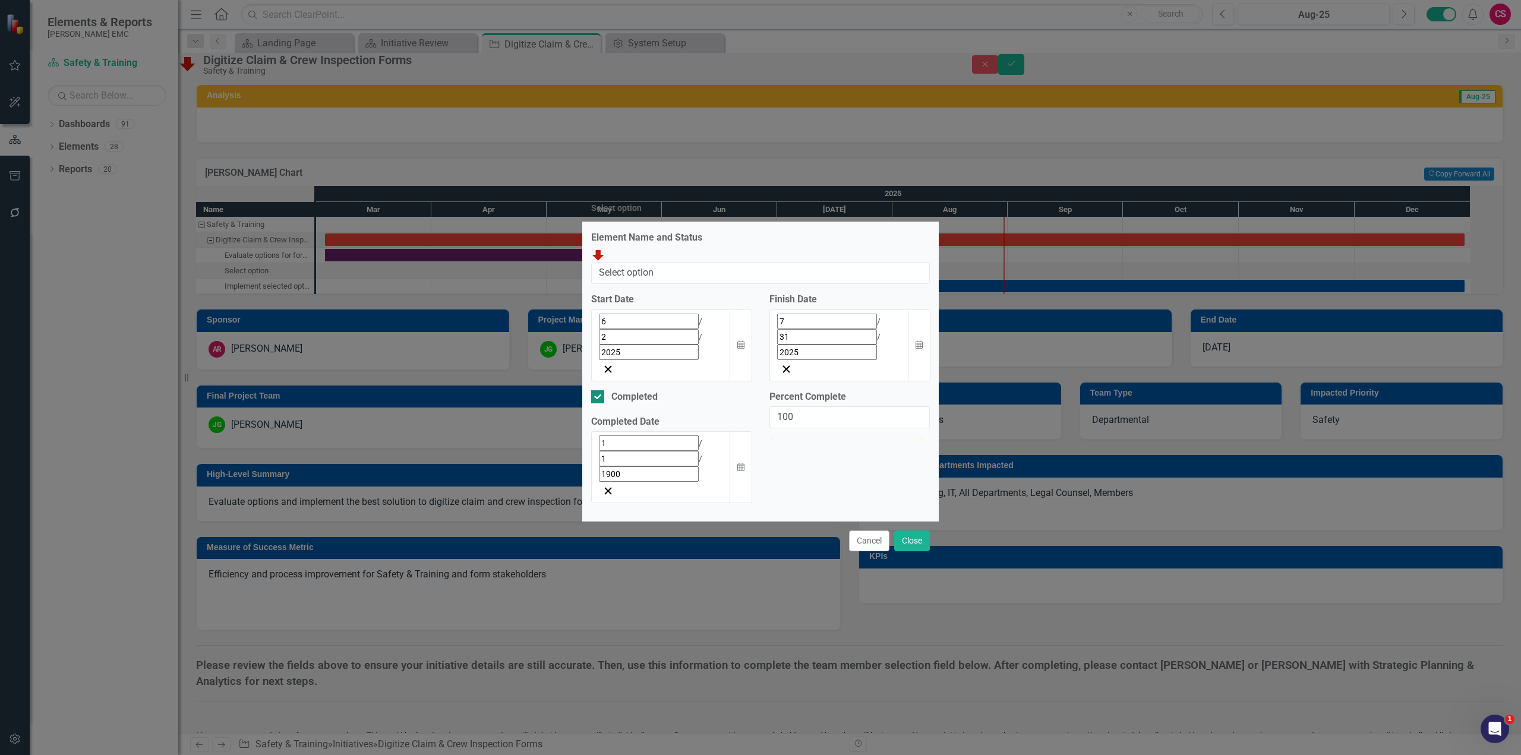
type input "56"
click at [745, 436] on button "Calendar" at bounding box center [741, 467] width 23 height 72
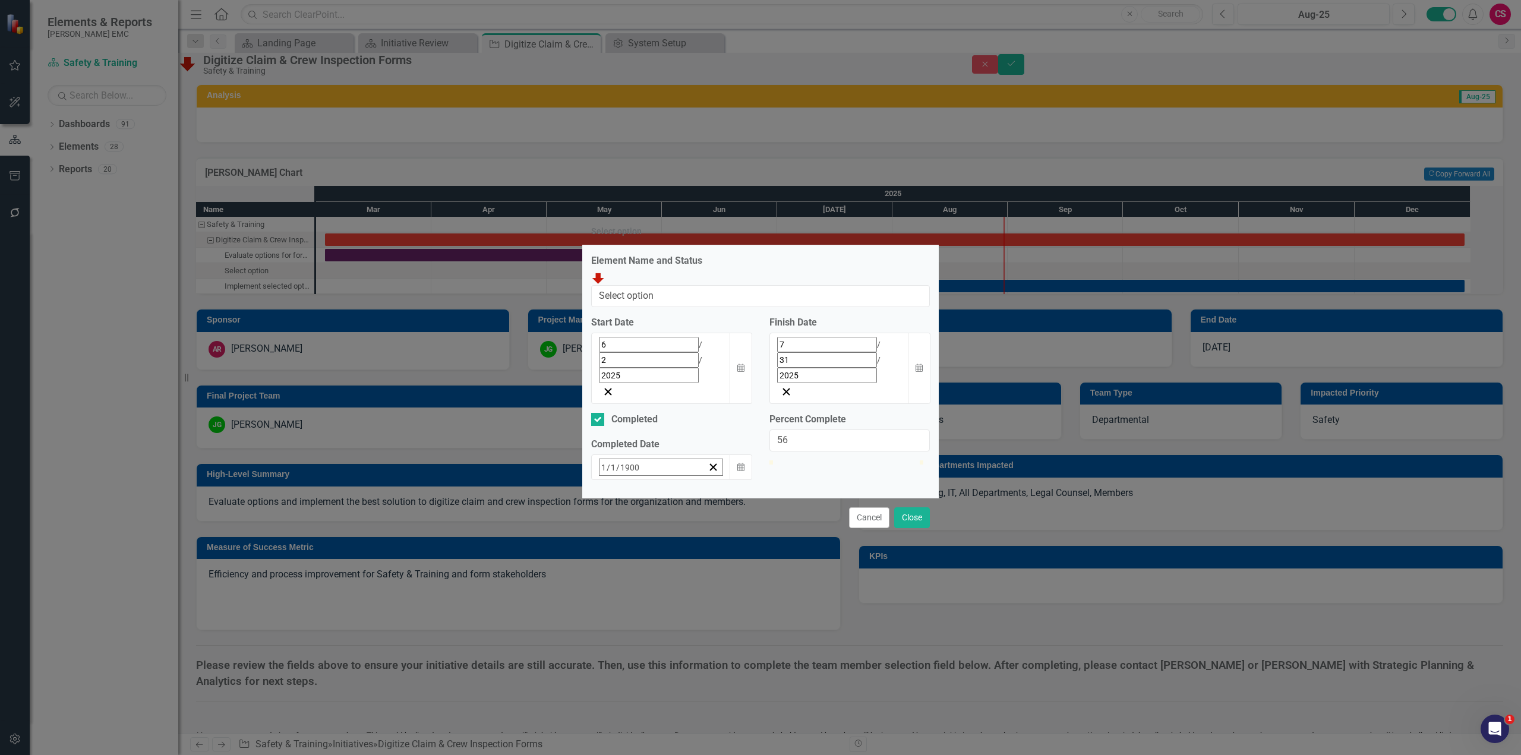
click at [683, 488] on span "[DATE]" at bounding box center [696, 493] width 26 height 10
click at [773, 480] on button "»" at bounding box center [786, 493] width 26 height 26
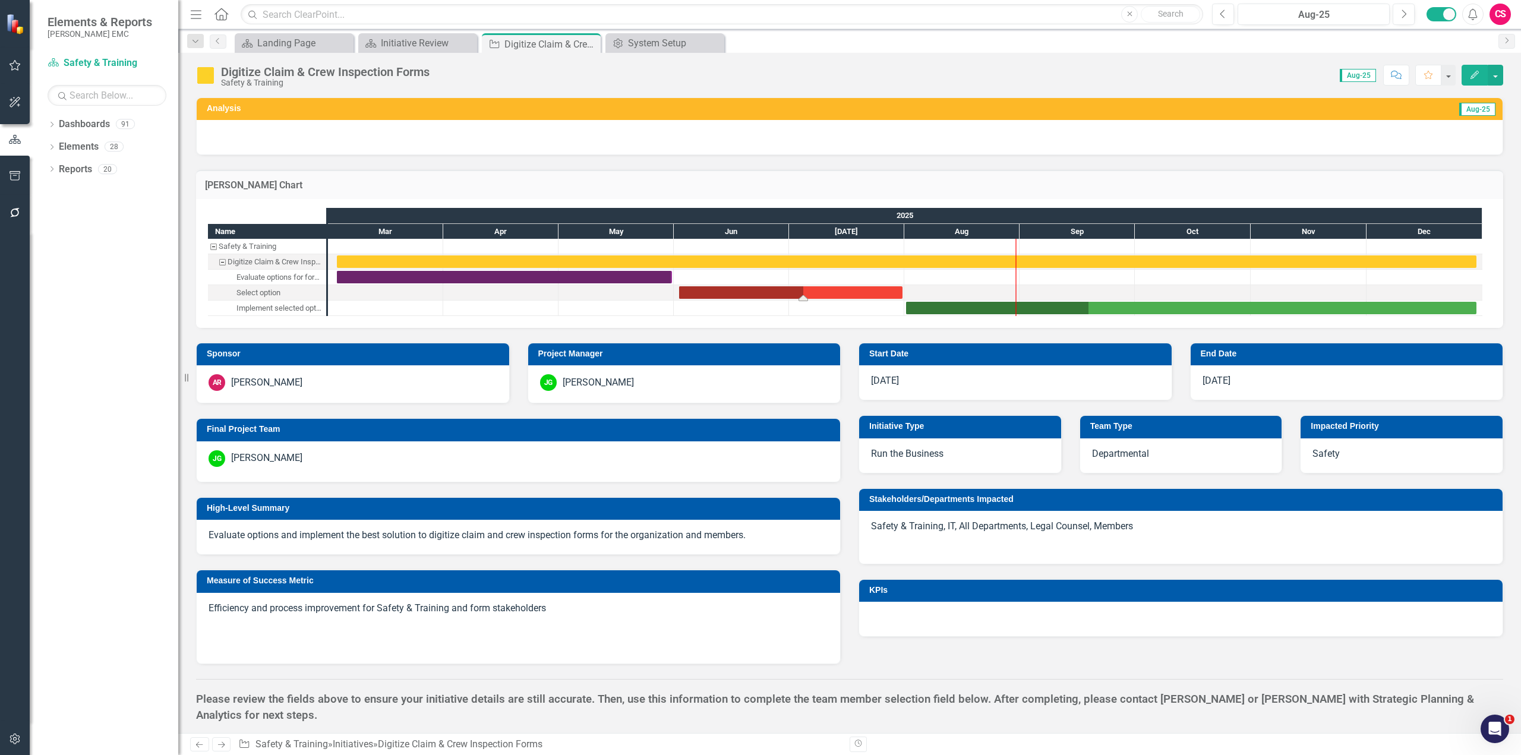
click at [839, 292] on div "Task: Start date: 2025-06-02 End date: 2025-07-31" at bounding box center [790, 292] width 223 height 12
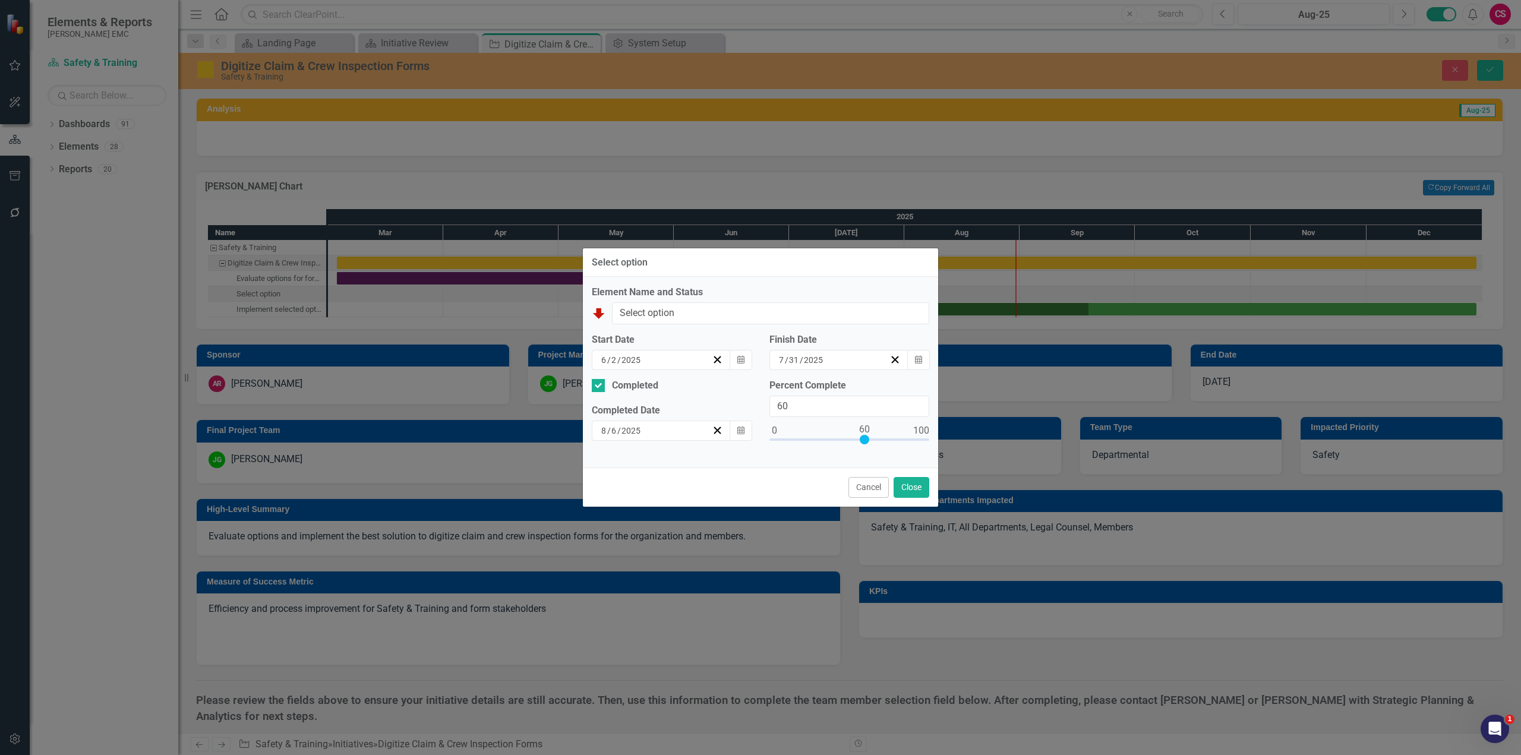
click at [864, 440] on div at bounding box center [850, 442] width 160 height 15
type input "100"
drag, startPoint x: 865, startPoint y: 438, endPoint x: 967, endPoint y: 440, distance: 102.8
click at [967, 440] on div "Select option Element Name and Status Digitize Claim & Crew Inspection Forms Se…" at bounding box center [760, 377] width 1521 height 755
click at [921, 488] on button "Close" at bounding box center [912, 487] width 36 height 21
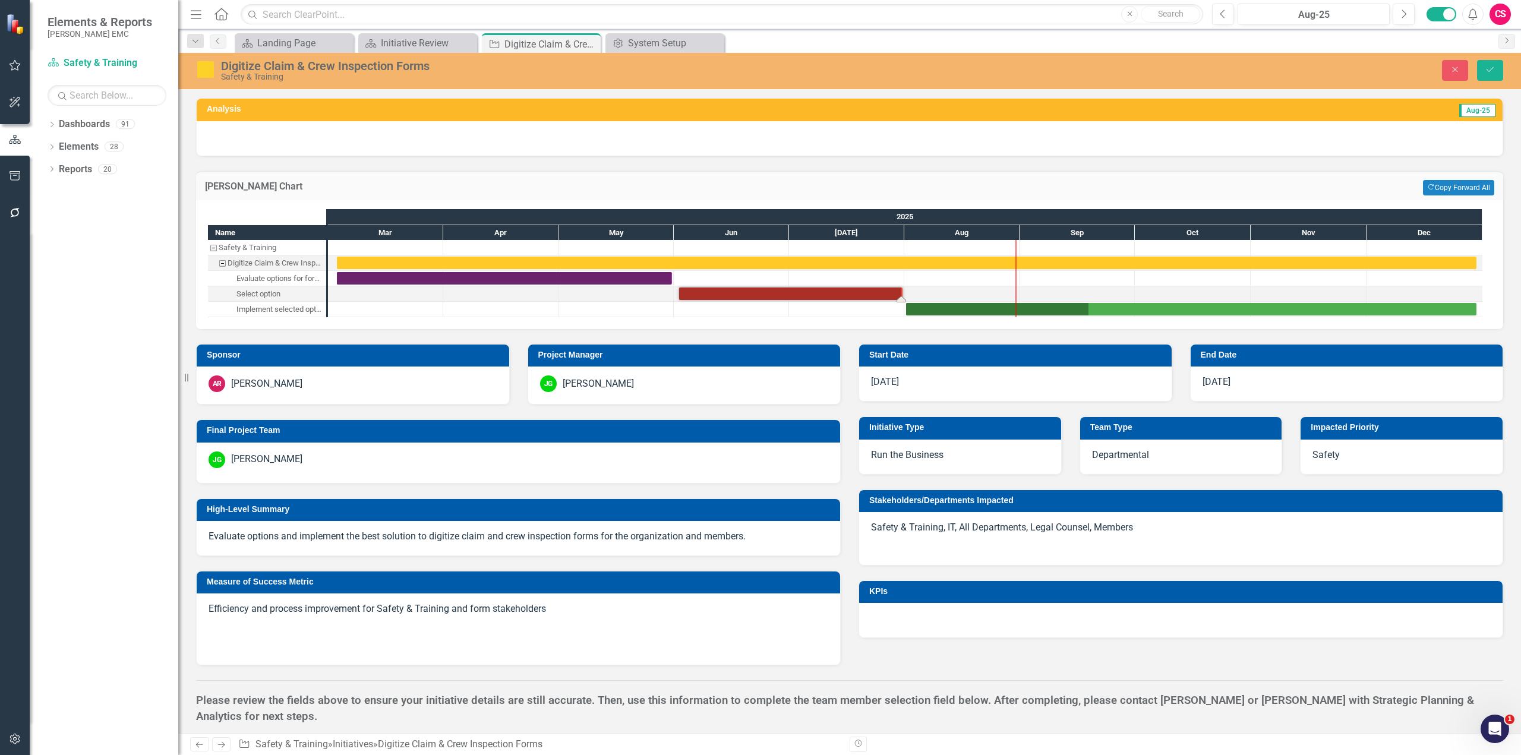
click at [1504, 66] on div "Close Save" at bounding box center [1241, 70] width 542 height 21
click at [1490, 73] on icon "Save" at bounding box center [1490, 69] width 11 height 8
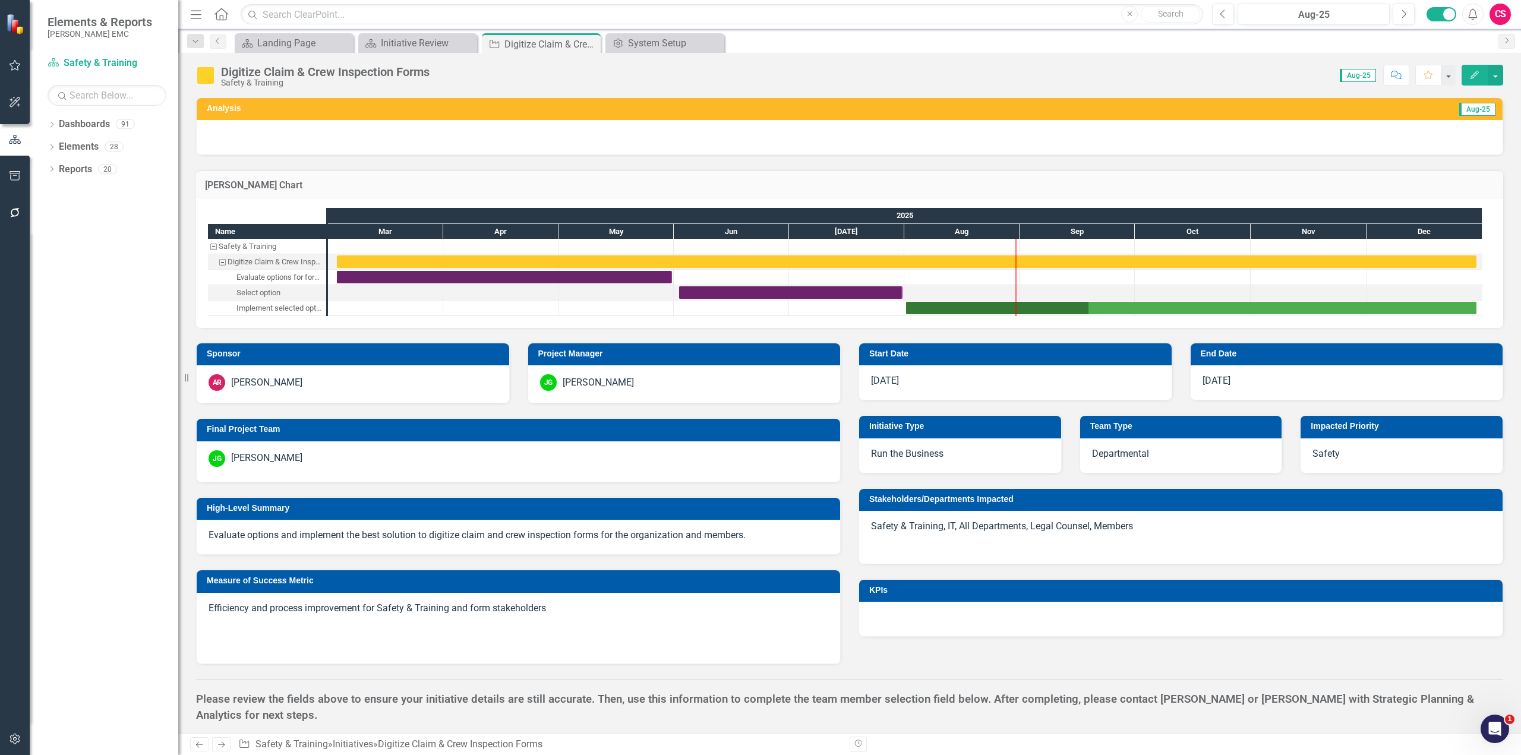
checkbox input "true"
